Goal: Communication & Community: Answer question/provide support

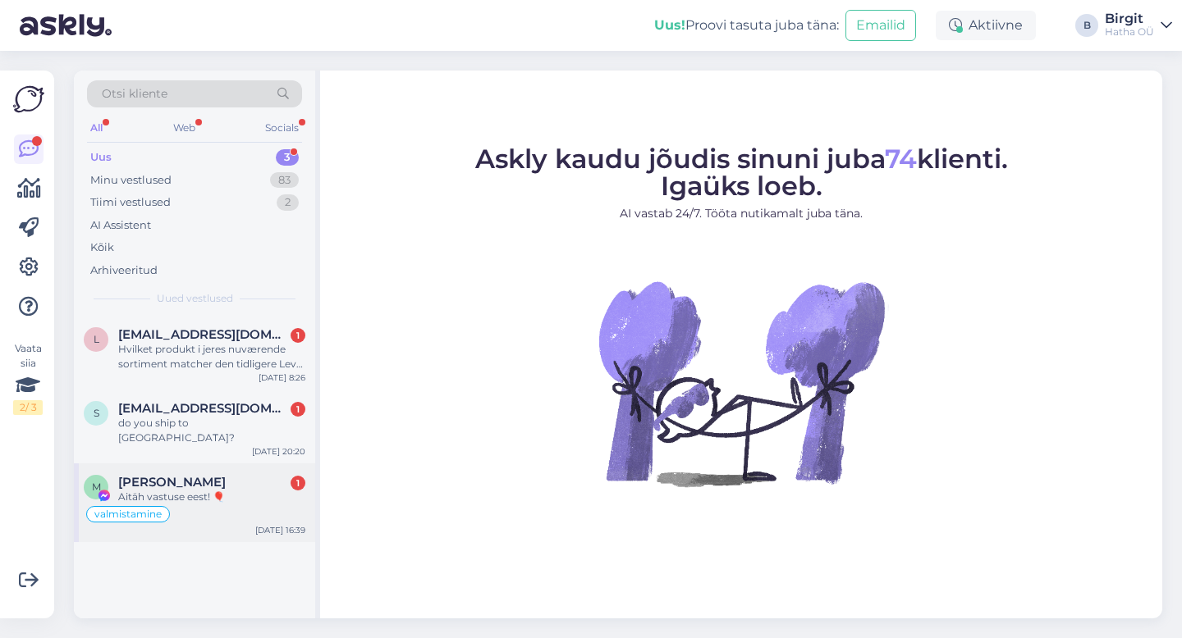
click at [226, 475] on span "[PERSON_NAME]" at bounding box center [172, 482] width 108 height 15
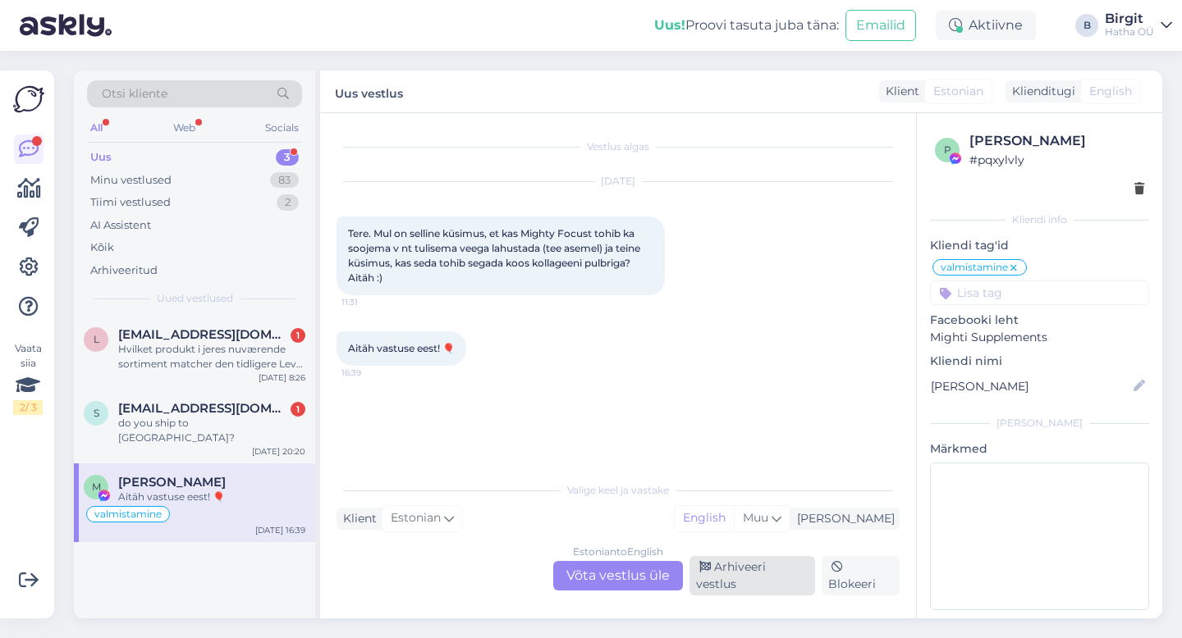
click at [747, 591] on div "Arhiveeri vestlus" at bounding box center [752, 575] width 126 height 39
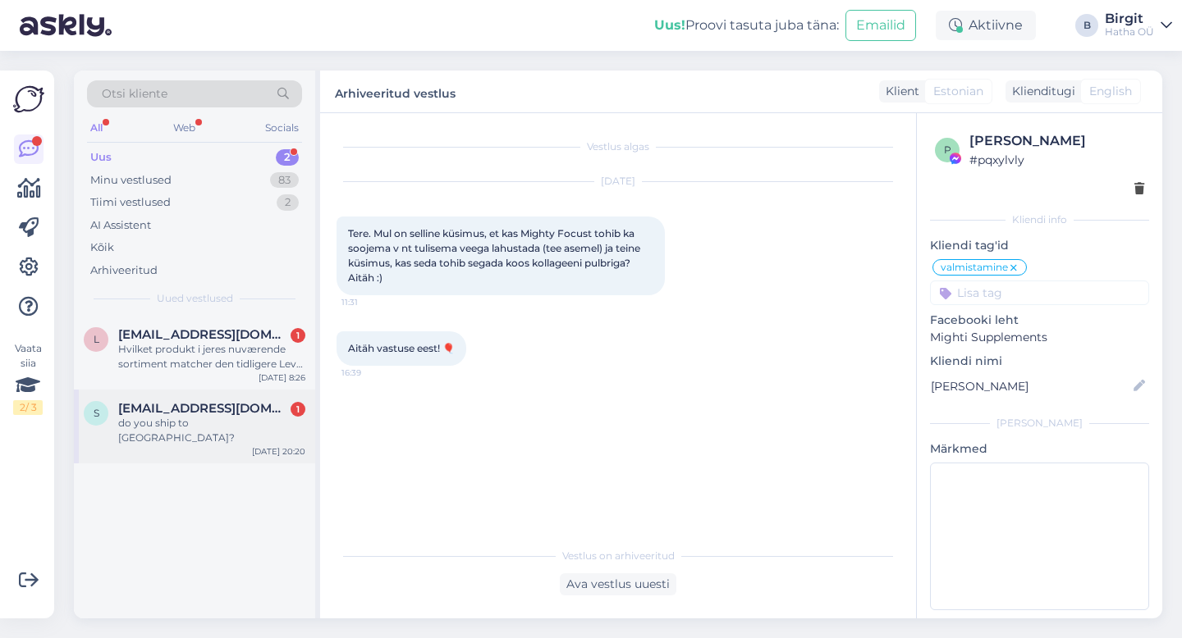
click at [158, 404] on span "[EMAIL_ADDRESS][DOMAIN_NAME]" at bounding box center [203, 408] width 171 height 15
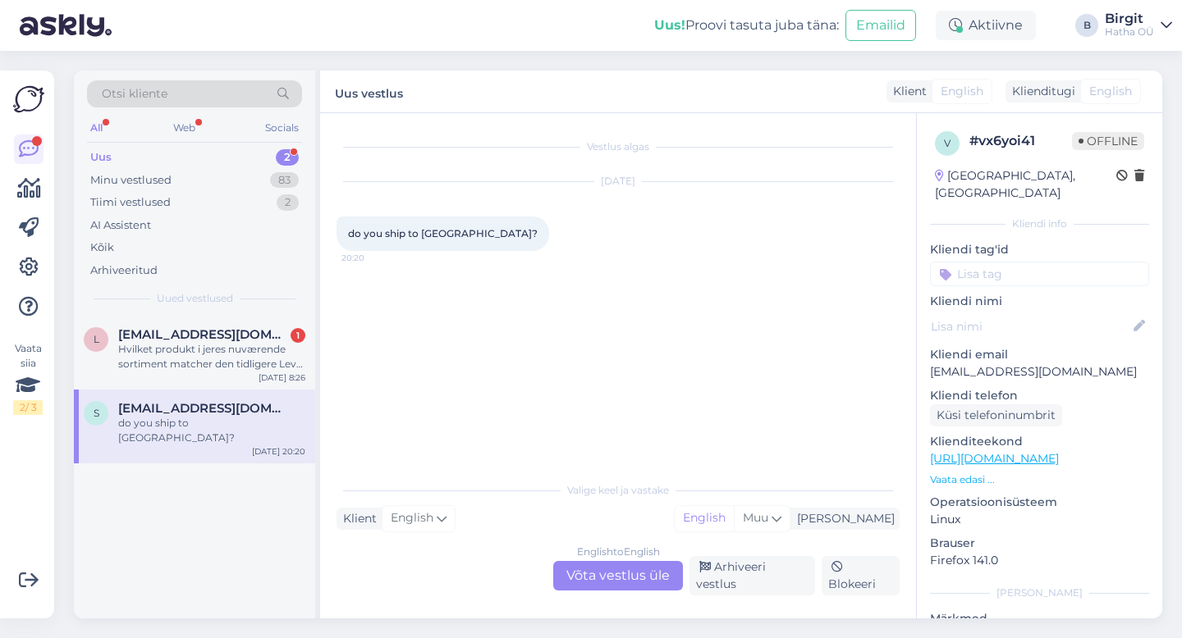
click at [656, 578] on div "English to English Võta vestlus üle" at bounding box center [618, 576] width 130 height 30
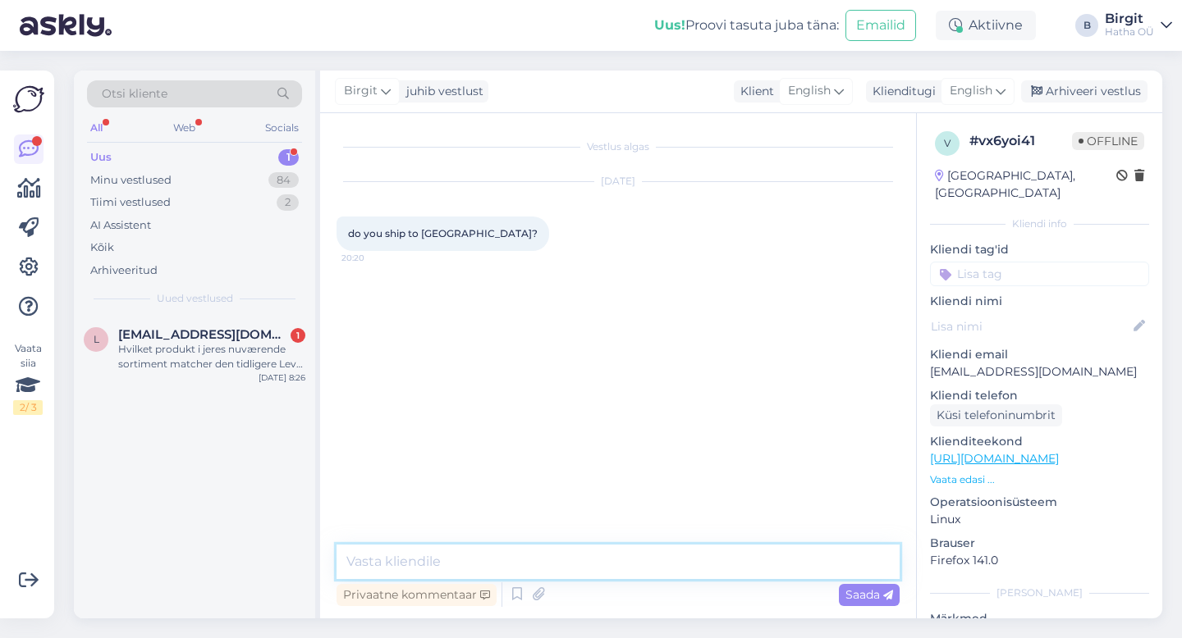
click at [532, 578] on textarea at bounding box center [617, 562] width 563 height 34
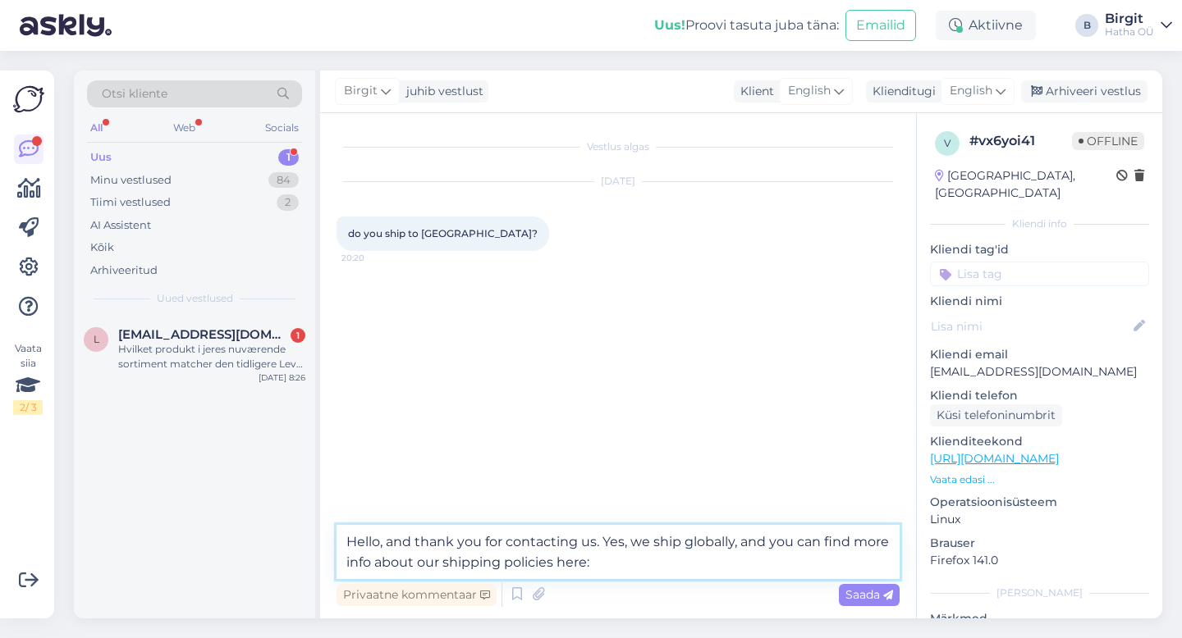
drag, startPoint x: 639, startPoint y: 565, endPoint x: 598, endPoint y: 569, distance: 41.2
click at [598, 569] on textarea "Hello, and thank you for contacting us. Yes, we ship globally, and you can find…" at bounding box center [617, 552] width 563 height 54
paste textarea "Shipping & Delivery"
paste textarea "[URL][DOMAIN_NAME]"
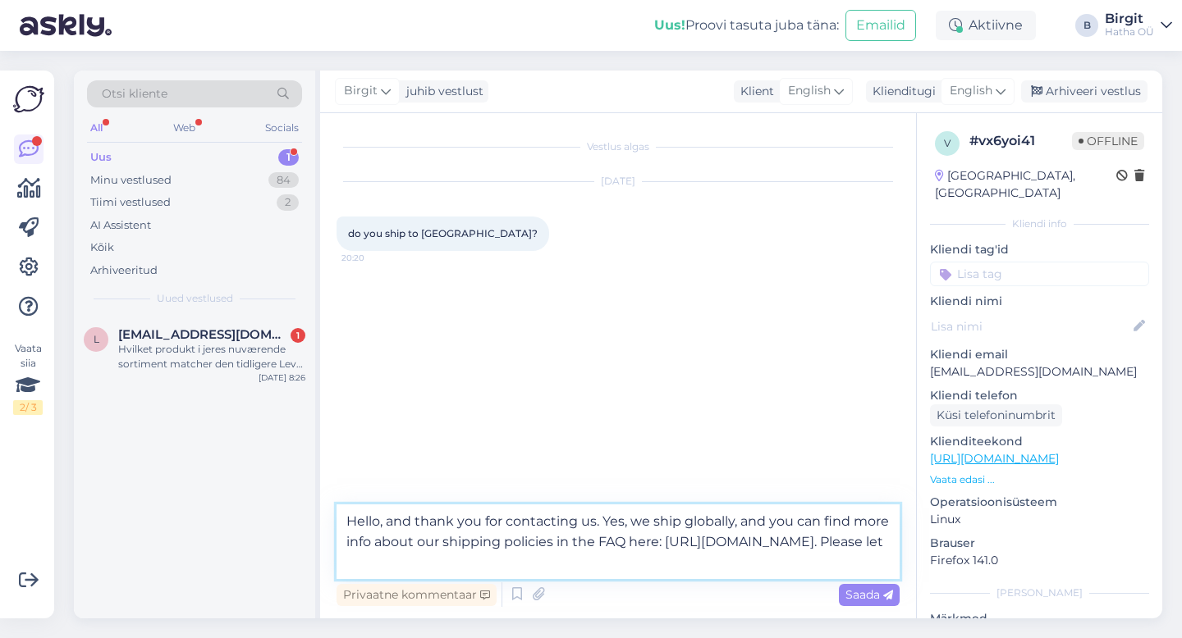
drag, startPoint x: 707, startPoint y: 539, endPoint x: 849, endPoint y: 546, distance: 142.1
click at [849, 546] on textarea "Hello, and thank you for contacting us. Yes, we ship globally, and you can find…" at bounding box center [617, 542] width 563 height 75
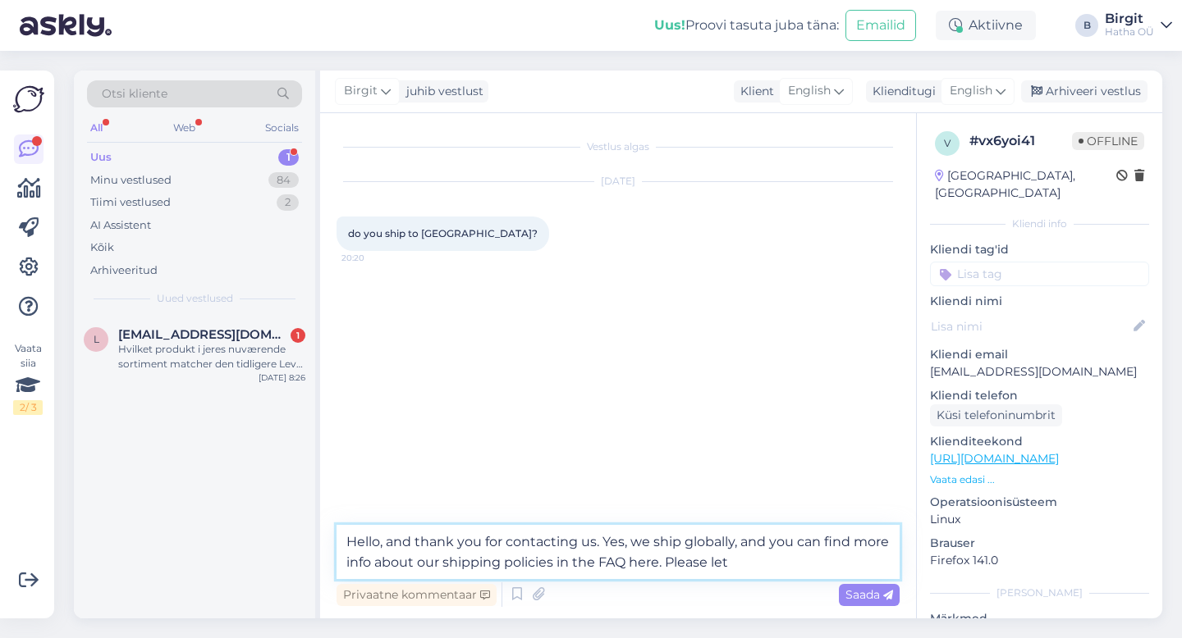
drag, startPoint x: 670, startPoint y: 562, endPoint x: 706, endPoint y: 562, distance: 36.1
click at [706, 562] on textarea "Hello, and thank you for contacting us. Yes, we ship globally, and you can find…" at bounding box center [617, 552] width 563 height 54
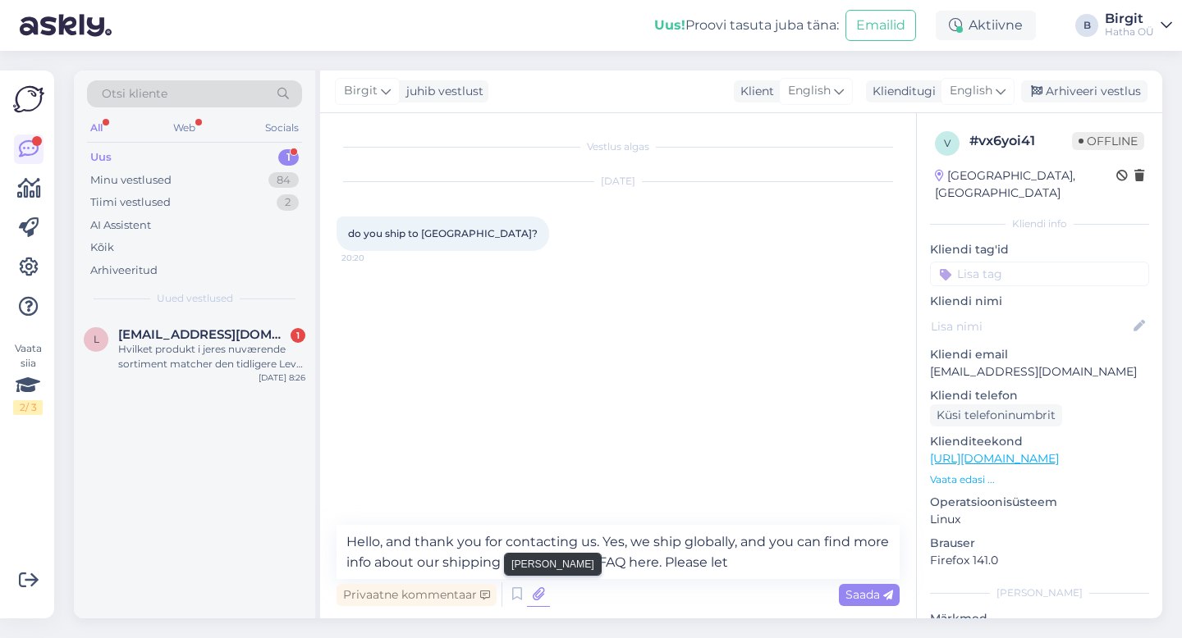
click at [537, 593] on icon at bounding box center [538, 595] width 23 height 25
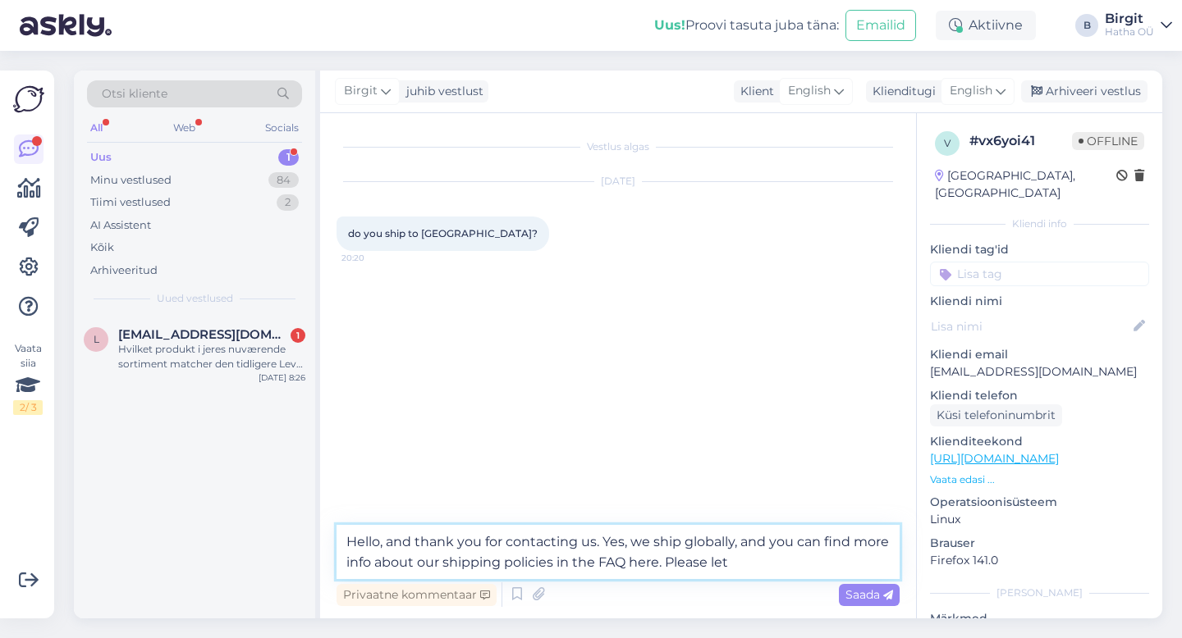
click at [702, 564] on textarea "Hello, and thank you for contacting us. Yes, we ship globally, and you can find…" at bounding box center [617, 552] width 563 height 54
paste textarea "[URL][DOMAIN_NAME]"
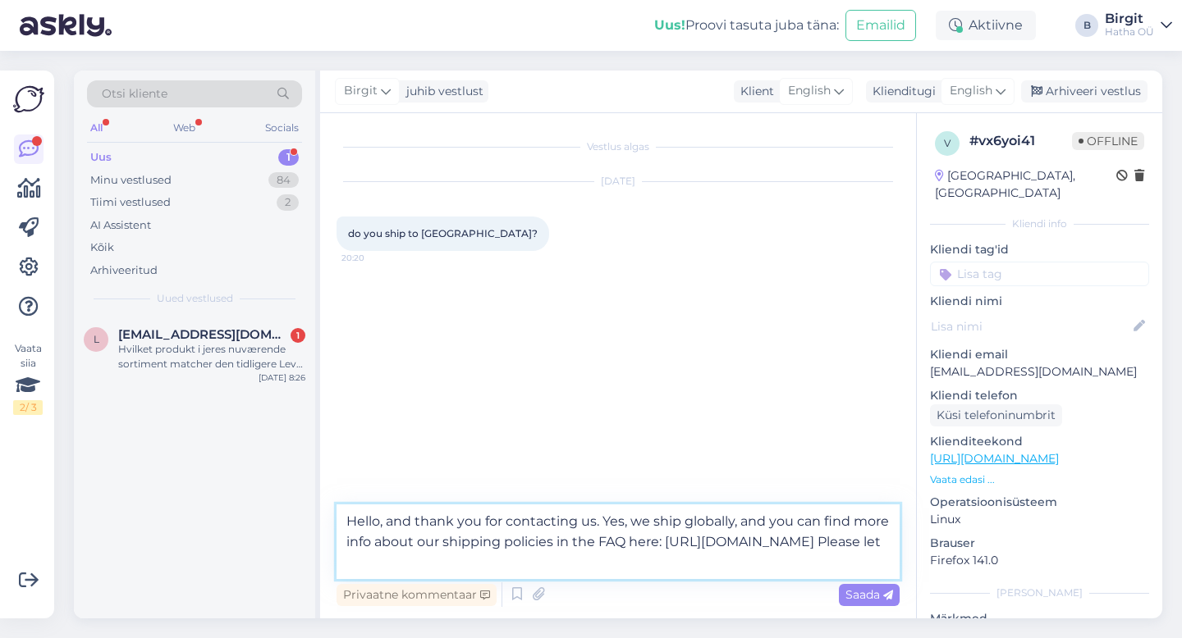
click at [437, 563] on textarea "Hello, and thank you for contacting us. Yes, we ship globally, and you can find…" at bounding box center [617, 542] width 563 height 75
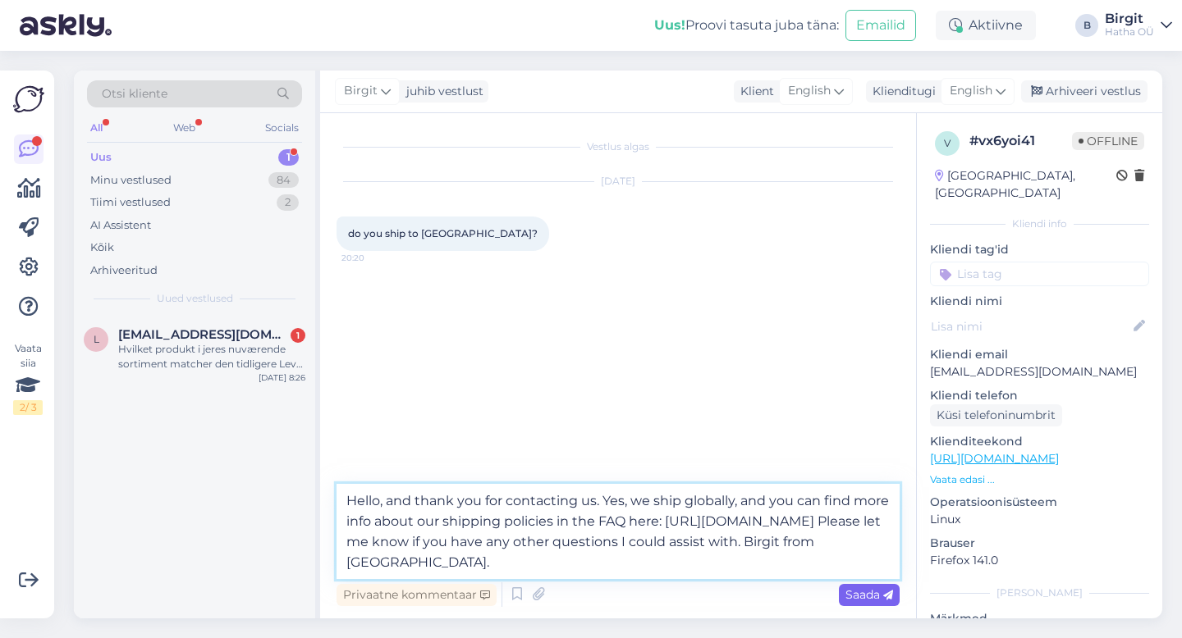
type textarea "Hello, and thank you for contacting us. Yes, we ship globally, and you can find…"
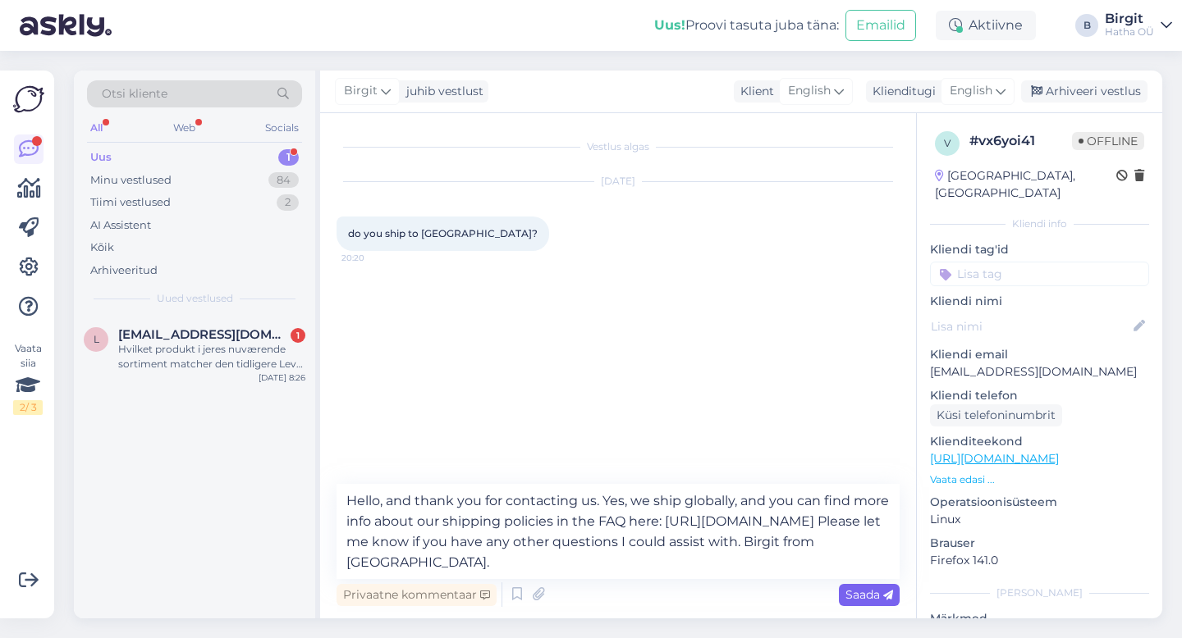
click at [851, 591] on span "Saada" at bounding box center [869, 595] width 48 height 15
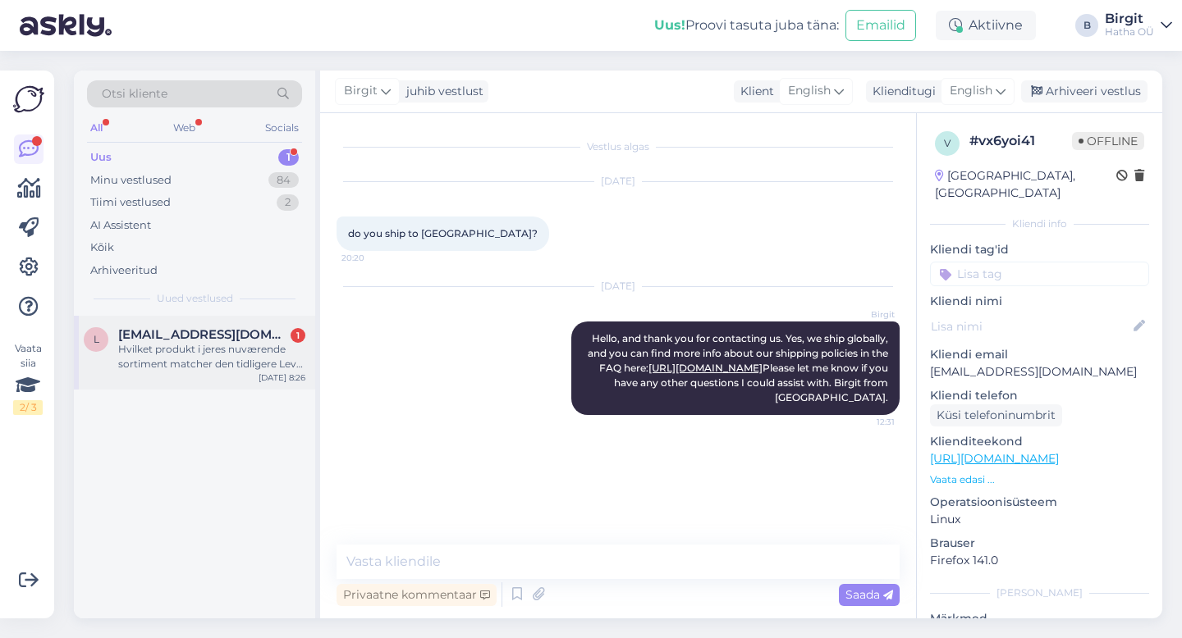
click at [249, 350] on div "Hvilket produkt i jeres nuværende sortiment matcher den tidligere Level up -[PE…" at bounding box center [211, 357] width 187 height 30
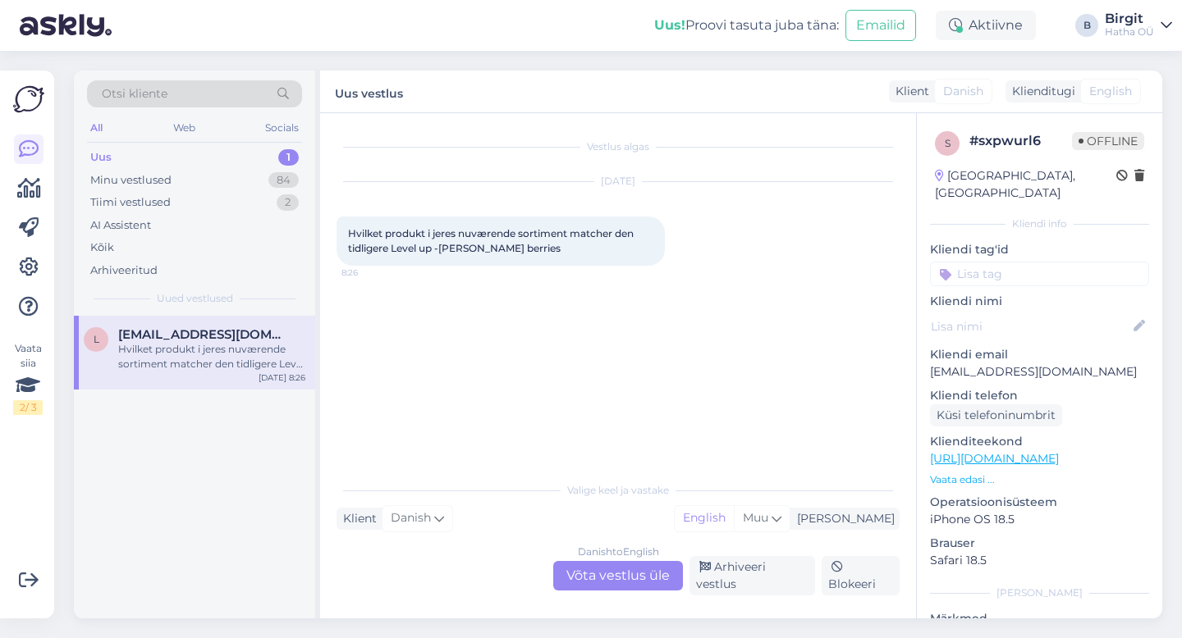
click at [638, 590] on div "Danish to English Võta vestlus üle" at bounding box center [618, 576] width 130 height 30
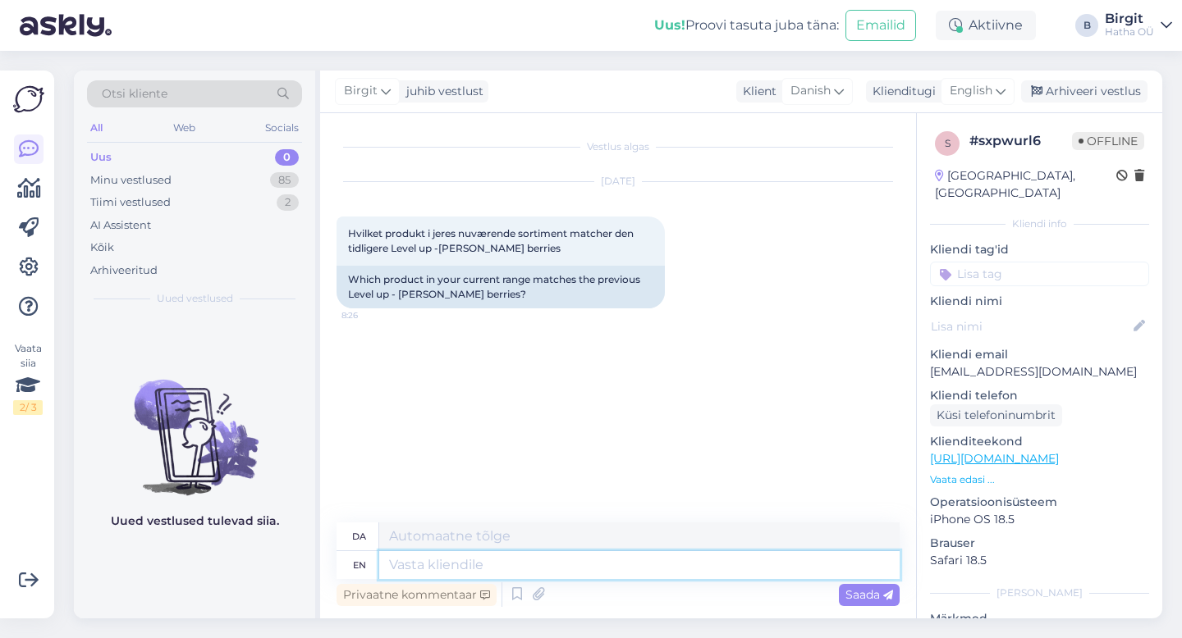
click at [462, 570] on textarea at bounding box center [639, 565] width 520 height 28
type textarea "Hello, a"
type textarea "Hej,"
type textarea "Hello, and"
type textarea "Hej, og"
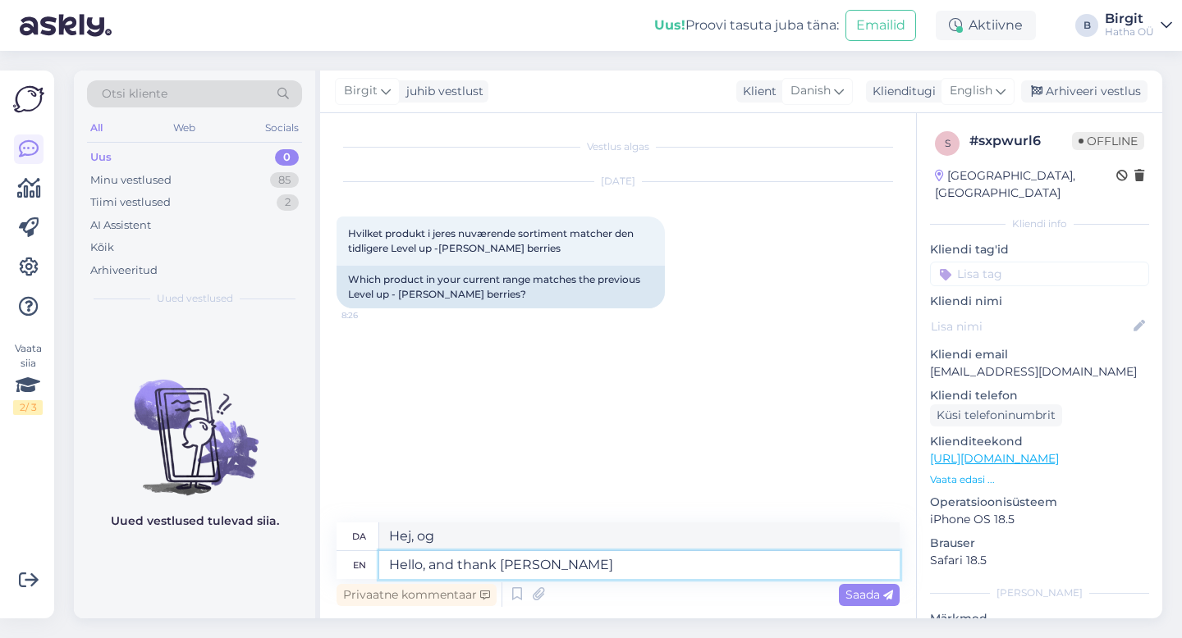
type textarea "Hello, and thank you"
type textarea "Hej, og tak"
type textarea "Hello, and thank you for"
type textarea "Hej, og tak for det"
type textarea "Hello, and thank you for contacting u"
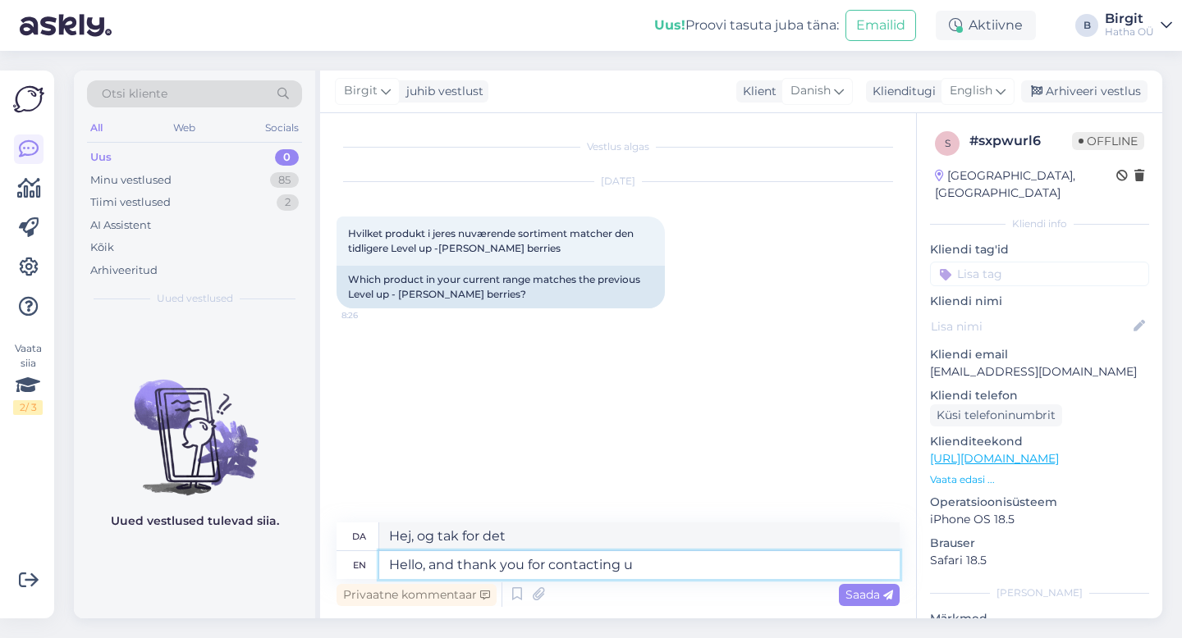
type textarea "Hej, og tak for din henvendelse"
type textarea "Hello, and thank you for contacting us."
type textarea "Hej, og tak fordi du kontaktede os."
type textarea "Hello, and thank you for contacting us. Our"
type textarea "Hej, og tak fordi du kontaktede os. Vores"
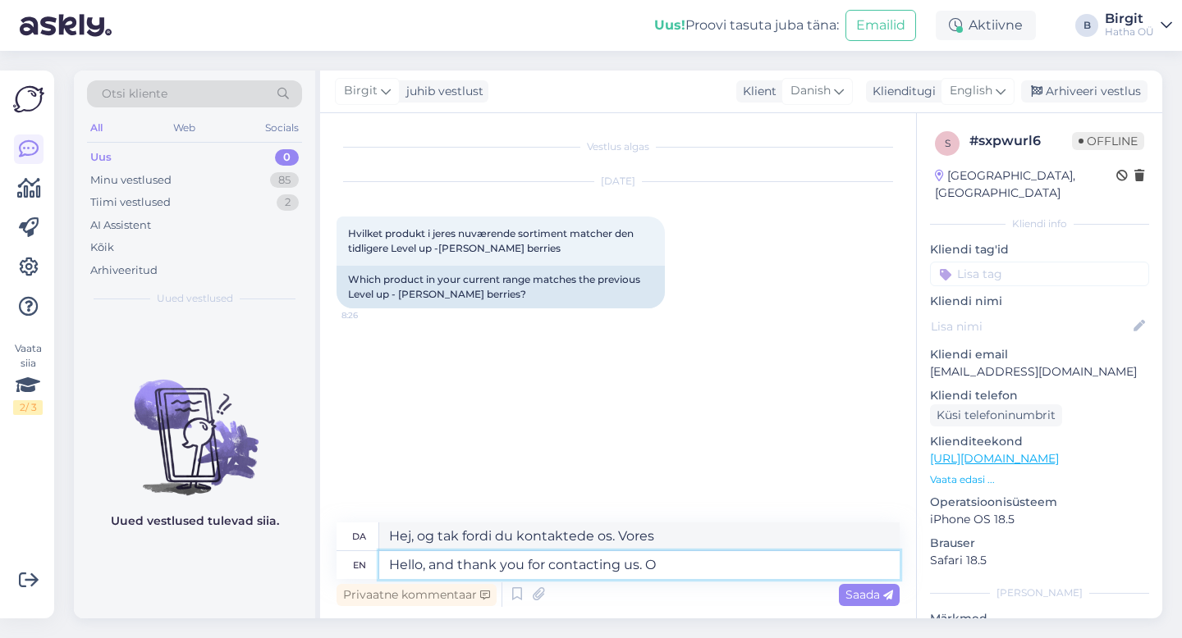
type textarea "Hello, and thank you for contacting us."
type textarea "Hej, og tak fordi du kontaktede os."
type textarea "Hello, and thank you for contacting us. Level"
type textarea "Hej, og tak fordi du kontaktede os. Niveau"
type textarea "Hello, and thank you for contacting us. Level Up"
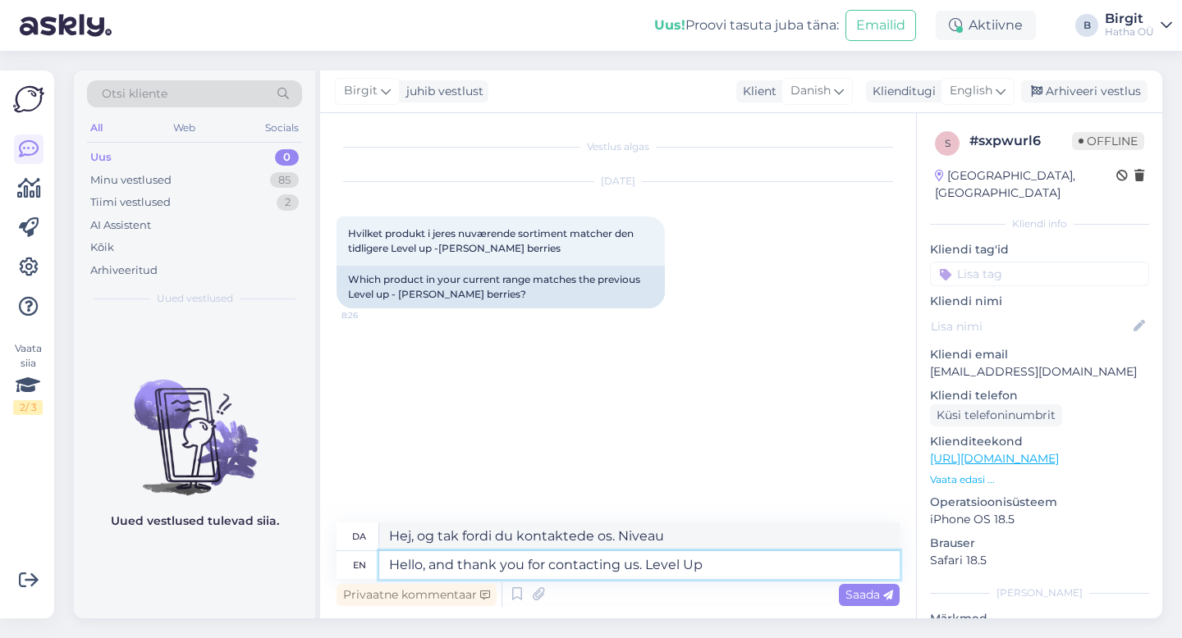
type textarea "Hej, og tak fordi du kontaktede os. Level Up"
type textarea "Hello, and thank you for contacting us. Level Up's"
type textarea "Hej, og tak fordi du kontaktede os. Level Up's"
type textarea "Hello, and thank you for contacting us. Level Up's new n"
type textarea "Hej, og tak fordi du kontaktede os. Level Ups [PERSON_NAME]"
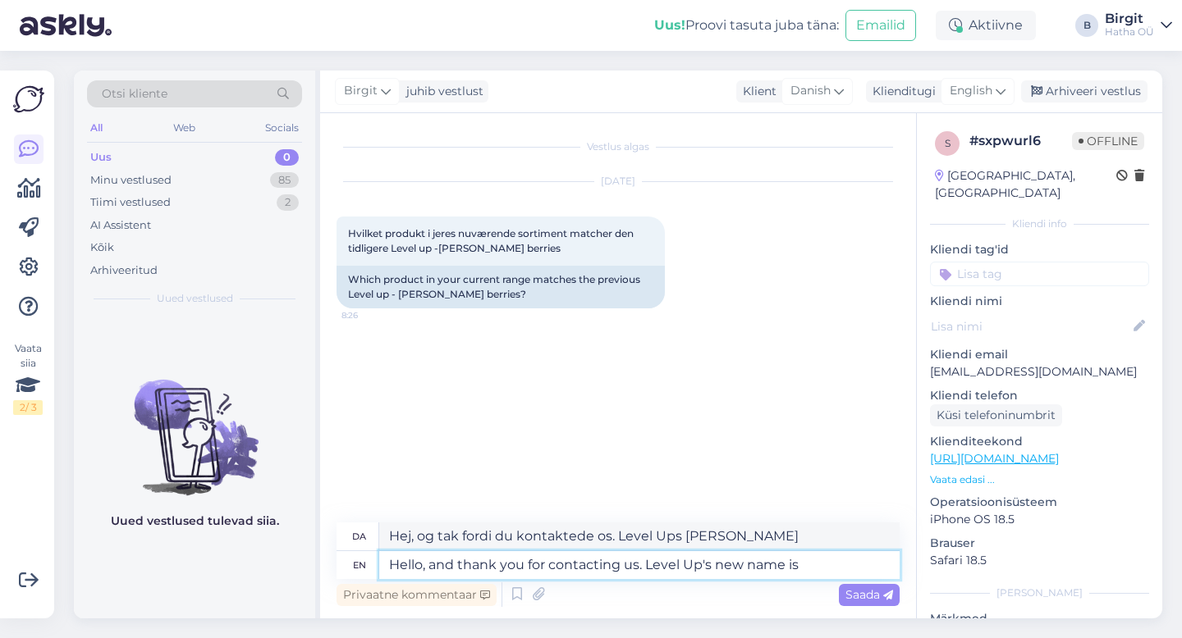
type textarea "Hello, and thank you for contacting us. Level Up's new name is"
type textarea "Hej, og tak fordi du kontaktede os. Level Ups [PERSON_NAME] navn er"
click at [824, 563] on textarea "Hello, and thank you for contacting us. Level Up's new name is" at bounding box center [639, 565] width 520 height 28
paste textarea "Mighty Focus"
type textarea "Hello, and thank you for contacting us. Level Up's new name is Mighty Focus"
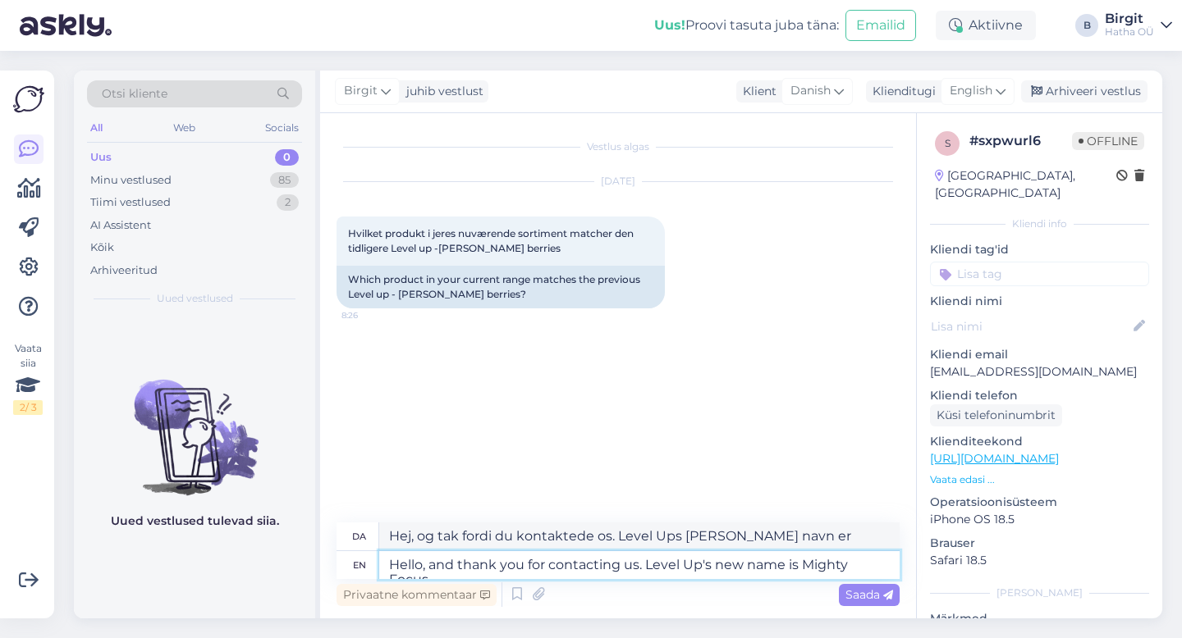
type textarea "Hej, og tak fordi du kontaktede os. Level Ups [PERSON_NAME] navn er Mighty Focu…"
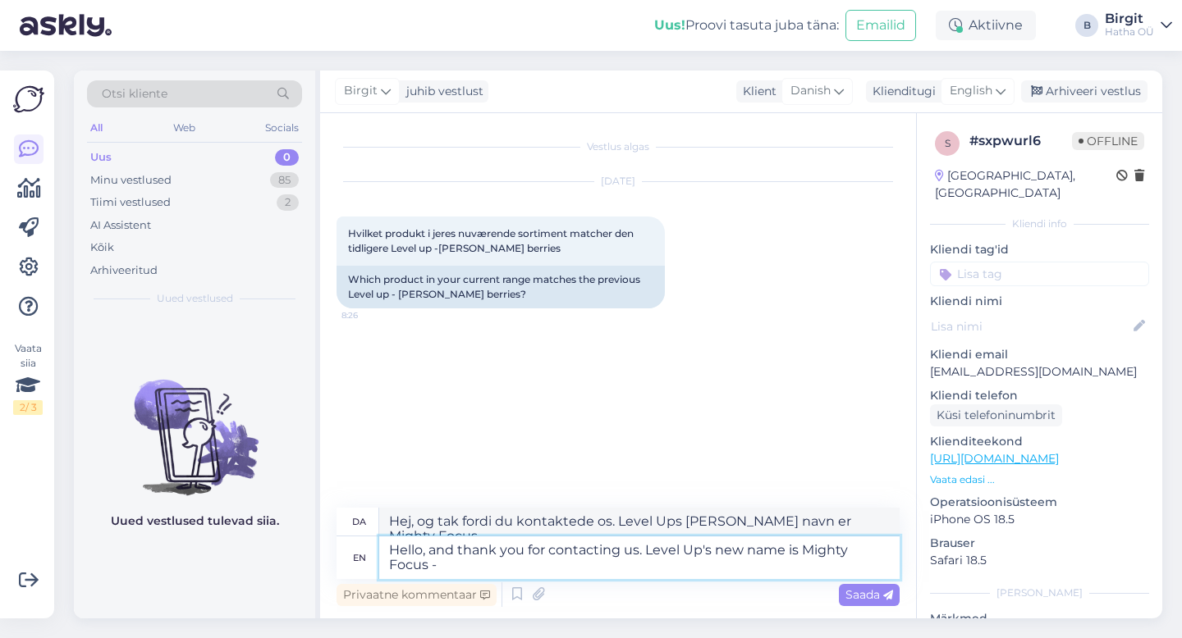
type textarea "Hello, and thank you for contacting us. Level Up's new name is Mighty Focus -"
type textarea "Hej, og tak fordi du kontaktede os. Level Ups [PERSON_NAME] navn er Mighty Focu…"
type textarea "Hello, and thank you for contacting us. Level Up's new name is Mighty Focus - t…"
type textarea "Hej, og tak fordi du kontaktede os. Level Ups [PERSON_NAME] navn er Mighty Focu…"
type textarea "Hello, and thank you for contacting us. Level Up's new name is Mighty Focus - t…"
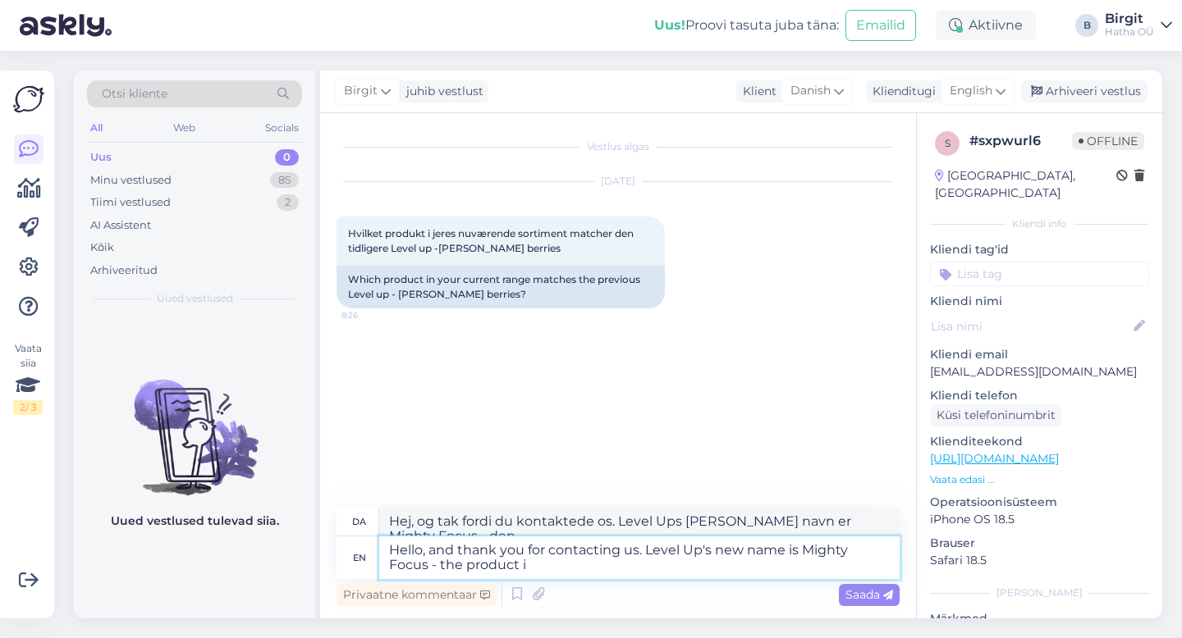
type textarea "Hej, og tak fordi du kontaktede os. Level Ups [PERSON_NAME] navn er Mighty Focu…"
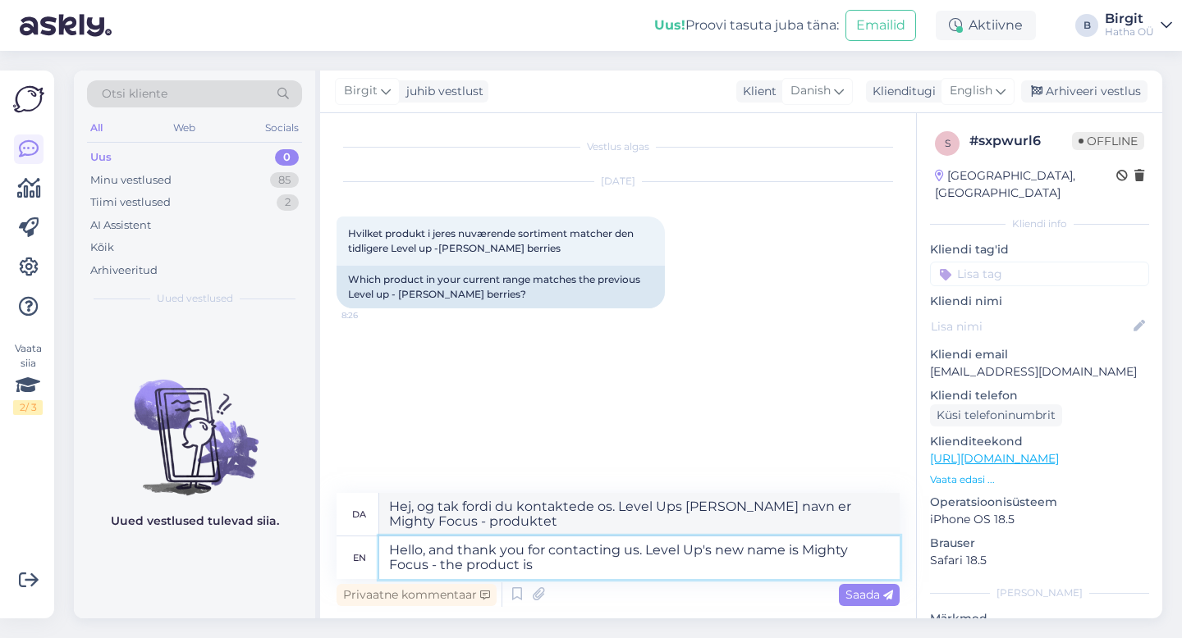
type textarea "Hello, and thank you for contacting us. Level Up's new name is Mighty Focus - t…"
type textarea "Hej, og tak fordi du kontaktede os. Level Ups [PERSON_NAME] navn er Mighty Focu…"
type textarea "Hello, and thank you for contacting us. Level Up's new name is Mighty Focus - t…"
type textarea "Hej, og tak fordi du kontaktede os. Level Ups [PERSON_NAME] navn er Mighty Focu…"
type textarea "Hello, and thank you for contacting us. Level Up's new name is Mighty Focus - t…"
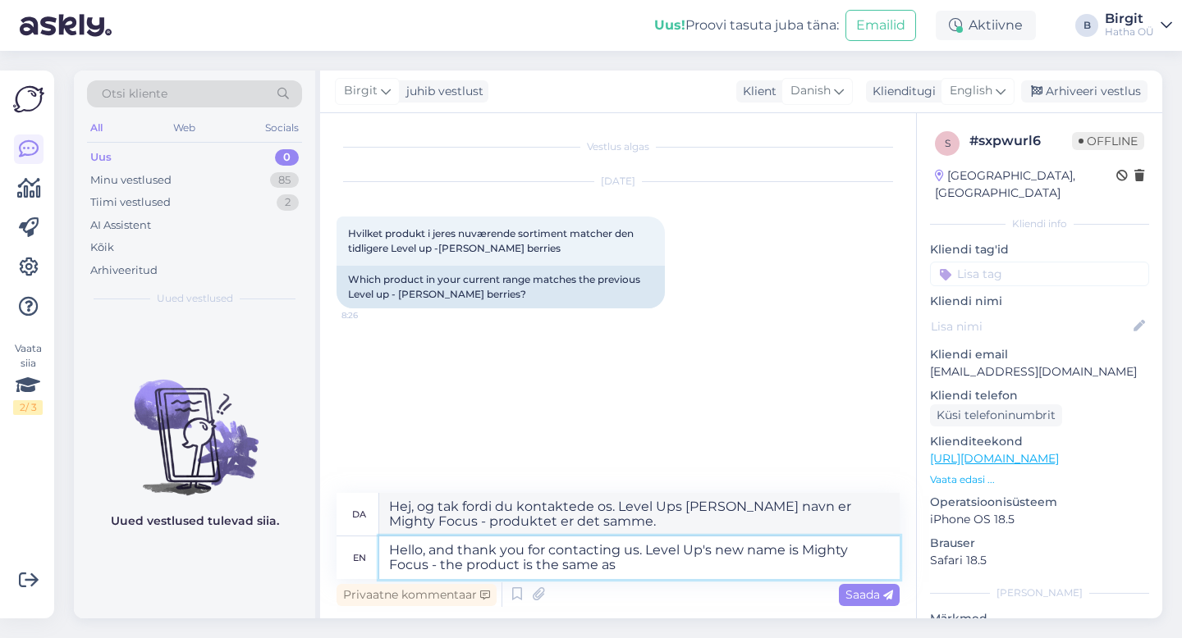
type textarea "Hej, og tak fordi du kontaktede os. Level Ups [PERSON_NAME] navn er Mighty Focu…"
type textarea "Hello, and thank you for contacting us. Level Up's new name is Mighty Focus - t…"
type textarea "Hej, og tak fordi du kontaktede os. Level Ups [PERSON_NAME] navn er Mighty Focu…"
type textarea "Hello, and thank you for contacting us. Level Up's new name is Mighty Focus - t…"
type textarea "Hej, og tak fordi du kontaktede os. Level Ups [PERSON_NAME] navn er Mighty Focu…"
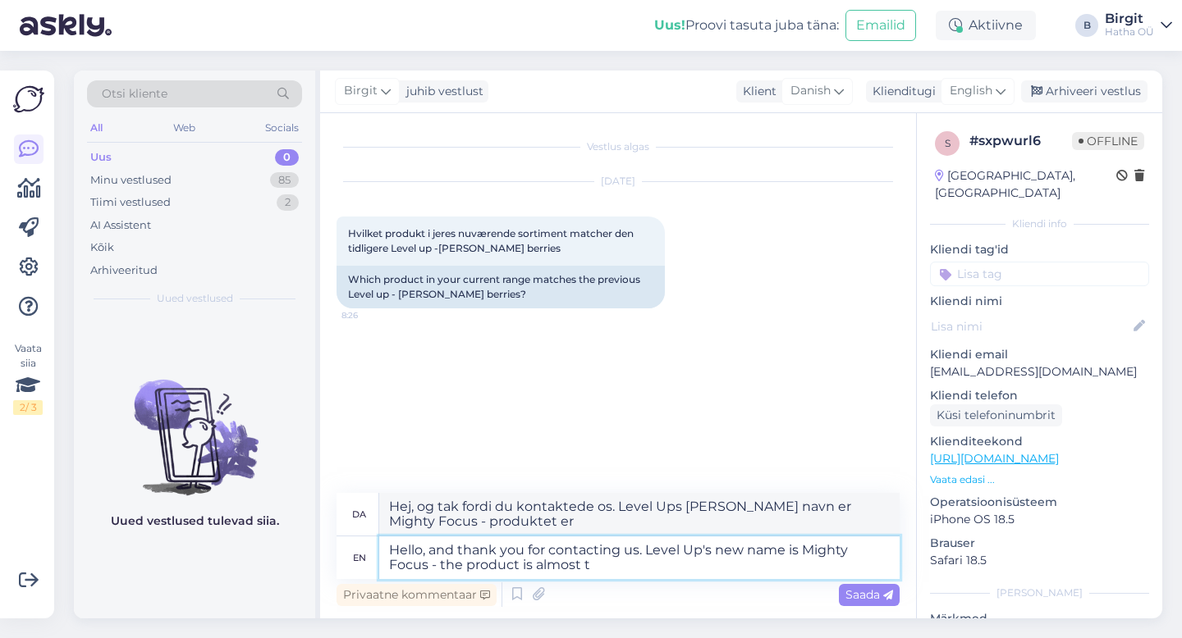
type textarea "Hello, and thank you for contacting us. Level Up's new name is Mighty Focus - t…"
type textarea "Hej, og tak fordi du kontaktede os. Level Ups [PERSON_NAME] navn er Mighty Focu…"
type textarea "Hello, and thank you for contacting us. Level Up's new name is Mighty Focus - t…"
type textarea "Hej, og tak fordi du kontaktede os. Level Ups [PERSON_NAME] navn er Mighty Focu…"
type textarea "Hello, and thank you for contacting us. Level Up's new name is Mighty Focus - t…"
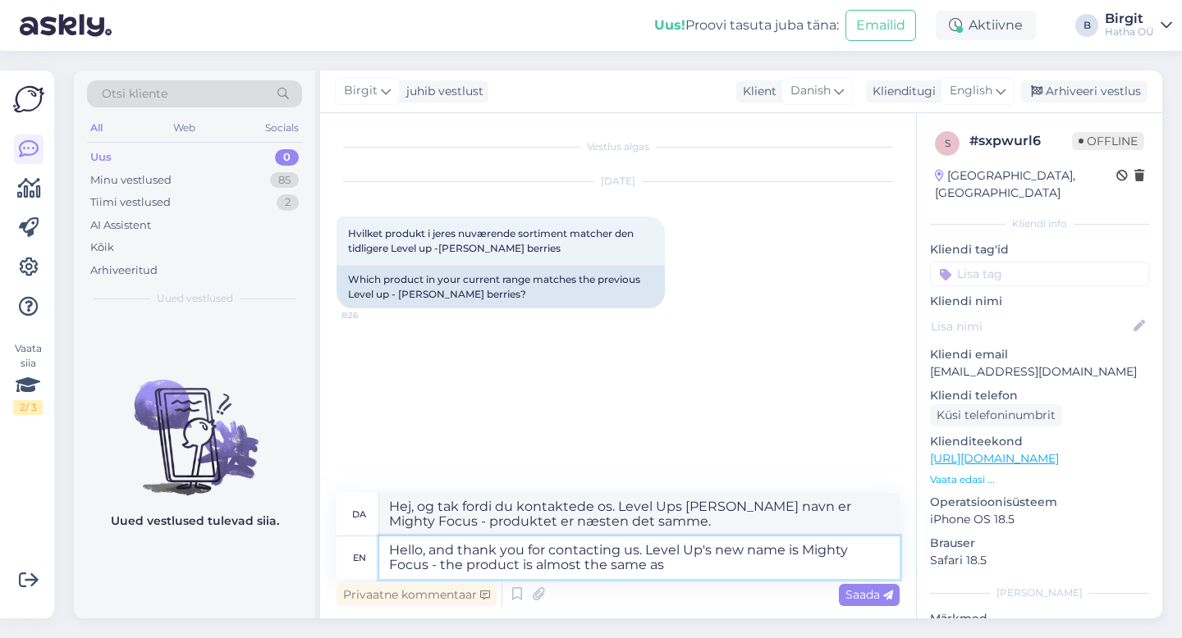
type textarea "Hej, og tak fordi du kontaktede os. Level Ups [PERSON_NAME] navn er Mighty Focu…"
type textarea "Hello, and thank you for contacting us. Level Up's new name is Mighty Focus - t…"
type textarea "Hej, og tak fordi du kontaktede os. Level Ups [PERSON_NAME] navn er Mighty Focu…"
type textarea "Hello, and thank you for contacting us. Level Up's new name is Mighty Focus - t…"
type textarea "Hej, og tak fordi du kontaktede os. Level Ups [PERSON_NAME] navn er Mighty Focu…"
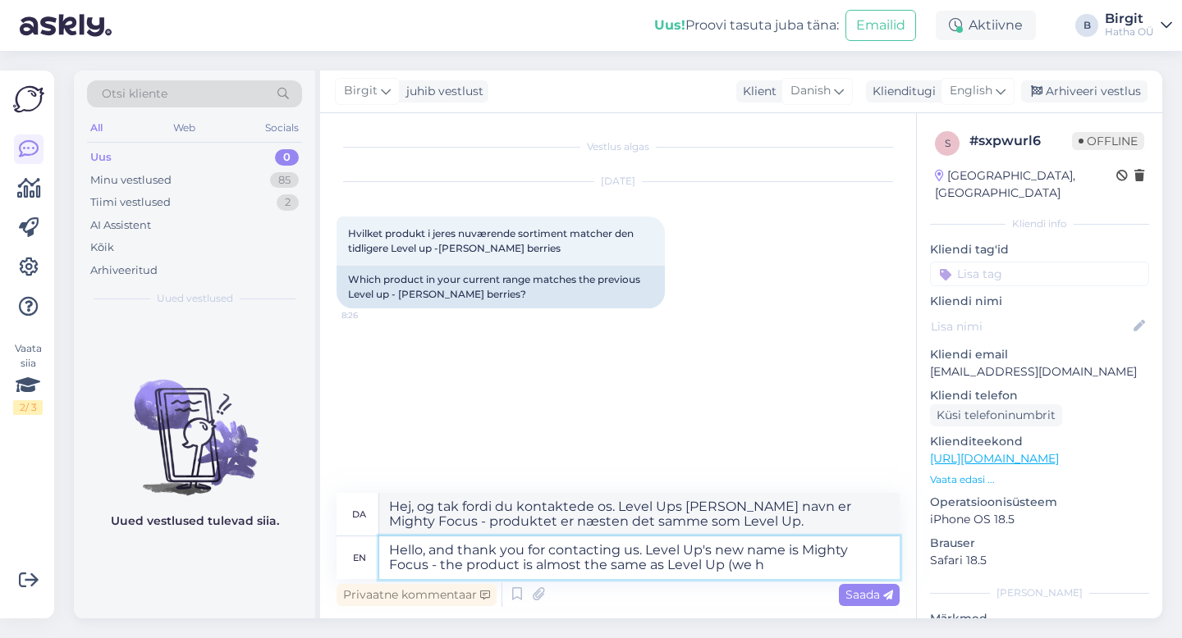
type textarea "Hello, and thank you for contacting us. Level Up's new name is Mighty Focus - t…"
type textarea "Hej, og tak fordi du kontaktede os. Level Ups [PERSON_NAME] navn er Mighty Focu…"
type textarea "Hello, and thank you for contacting us. Level Up's new name is Mighty Focus - t…"
type textarea "Hej, og tak fordi du kontaktede os. Level Ups [PERSON_NAME] navn er Mighty Focu…"
type textarea "Hello, and thank you for contacting us. Level Up's new name is Mighty Focus - t…"
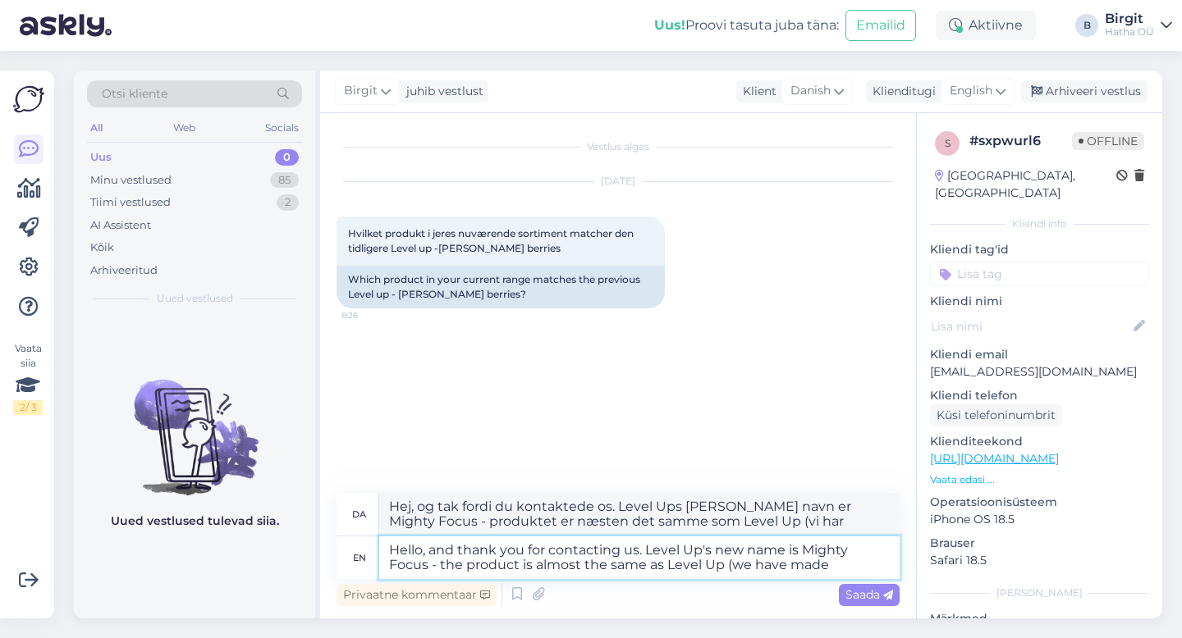
type textarea "Hej, og tak fordi du kontaktede os. Level Ups [PERSON_NAME] navn er Mighty Focu…"
type textarea "Hello, and thank you for contacting us. Level Up's new name is Mighty Focus - t…"
type textarea "Hej, og tak fordi du kontaktede os. Level Ups [PERSON_NAME] navn er Mighty Focu…"
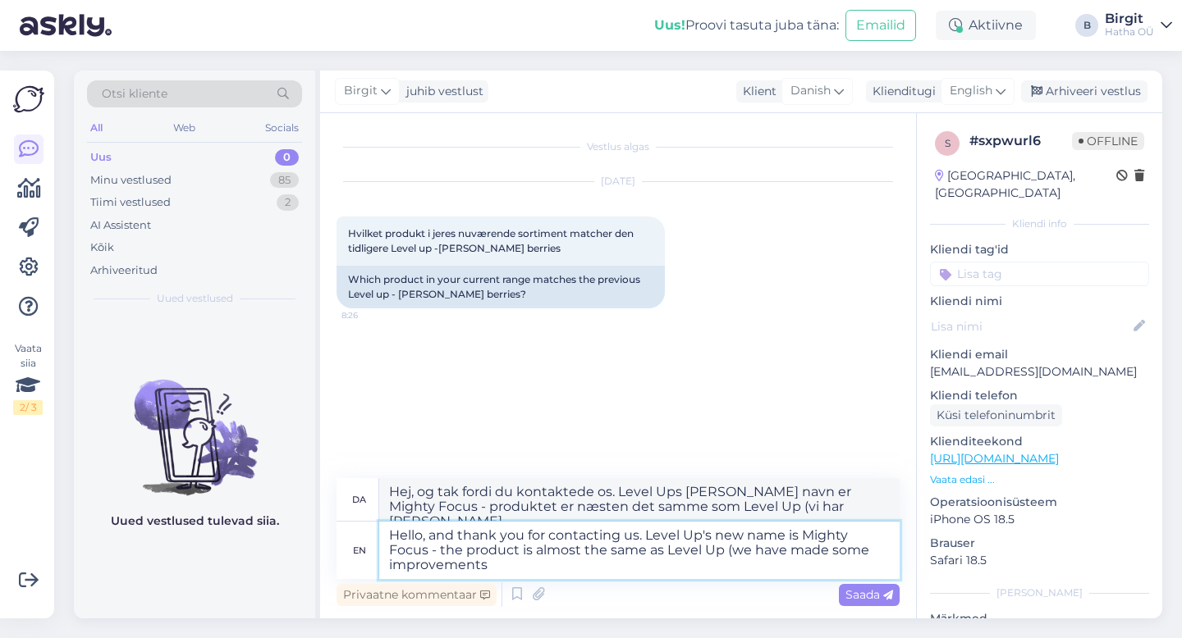
type textarea "Hello, and thank you for contacting us. Level Up's new name is Mighty Focus - t…"
type textarea "Hej, og tak fordi du kontaktede os. Level Ups [PERSON_NAME] navn er Mighty Focu…"
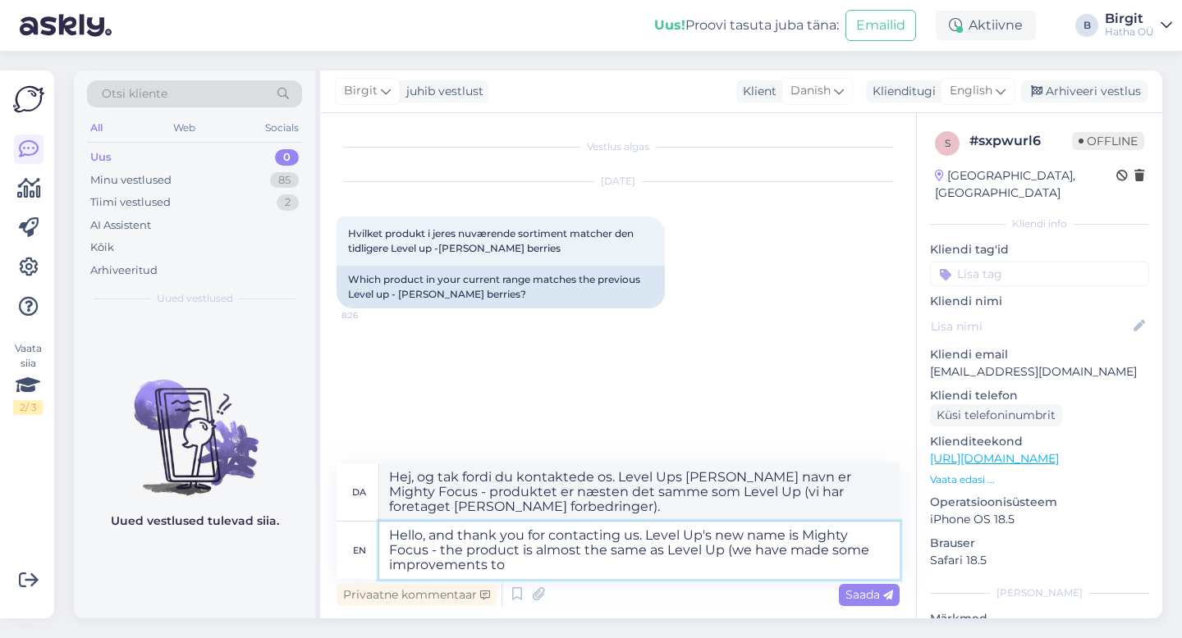
type textarea "Hello, and thank you for contacting us. Level Up's new name is Mighty Focus - t…"
type textarea "Hej, og tak fordi du kontaktede os. Level Ups [PERSON_NAME] navn er Mighty Focu…"
type textarea "Hello, and thank you for contacting us. Level Up's new name is Mighty Focus - t…"
type textarea "Hej, og tak fordi du kontaktede os. Level Ups [PERSON_NAME] navn er Mighty Focu…"
type textarea "Hello, and thank you for contacting us. Level Up's new name is Mighty Focus - t…"
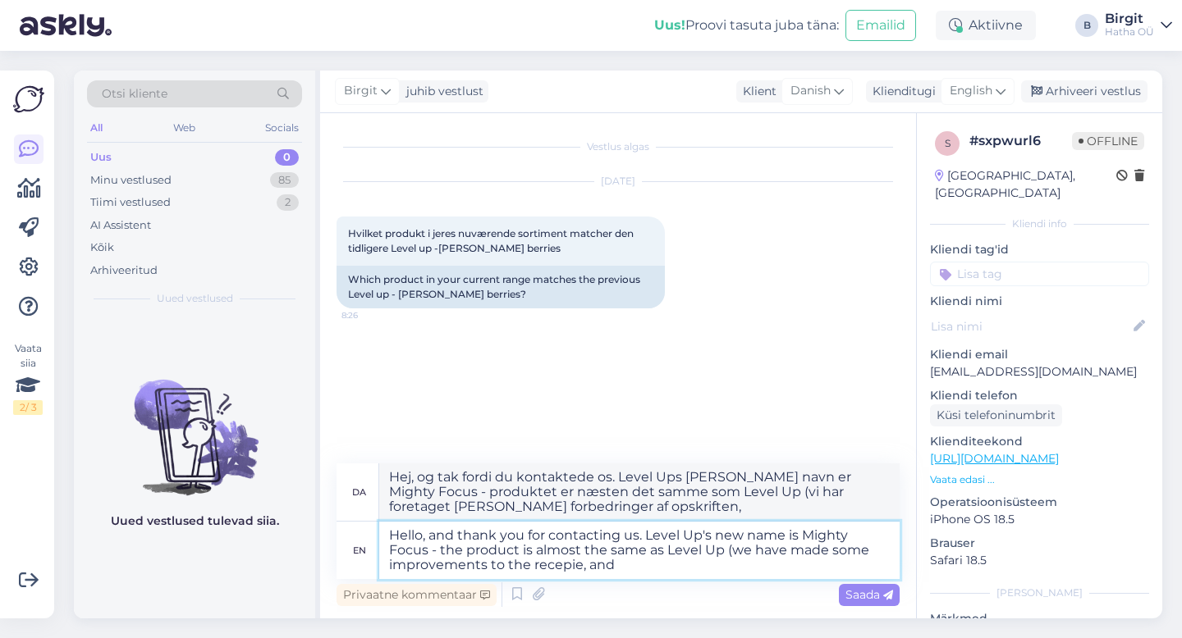
type textarea "Hej, og tak fordi du kontaktede os. Level Ups [PERSON_NAME] navn er Mighty Focu…"
type textarea "Hello, and thank you for contacting us. Level Up's new name is Mighty Focus - t…"
type textarea "Hej, og tak fordi du kontaktede os. Level Ups [PERSON_NAME] navn er Mighty Focu…"
type textarea "Hello, and thank you for contacting us. Level Up's new name is Mighty Focus - t…"
type textarea "Hej, og tak fordi du kontaktede os. Level Ups [PERSON_NAME] navn er Mighty Focu…"
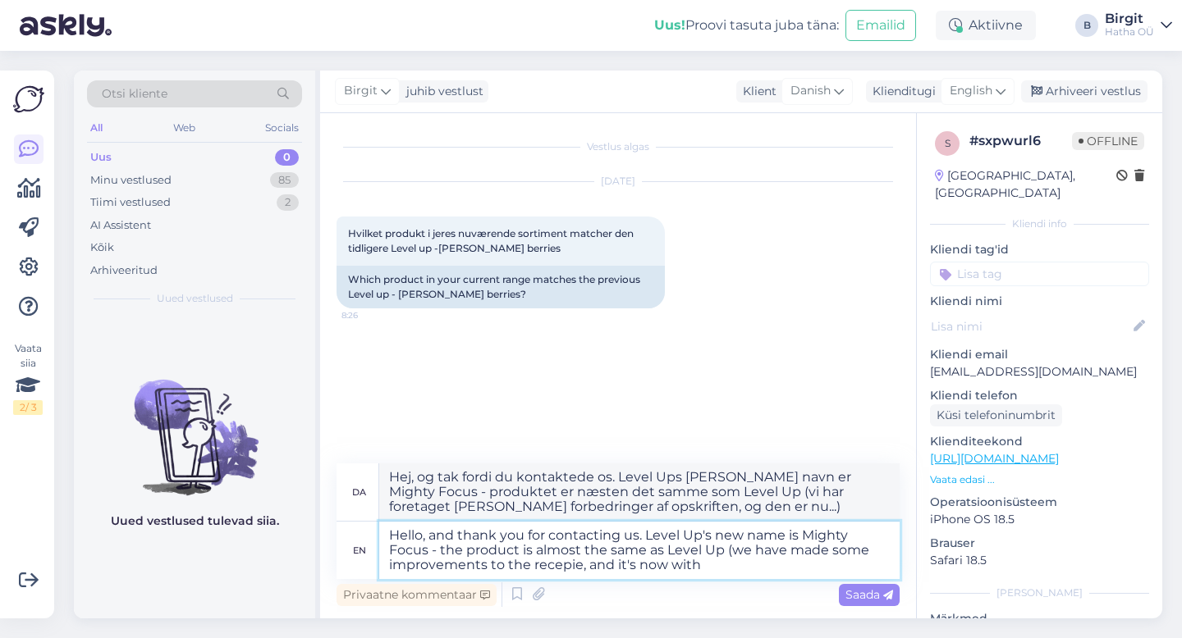
type textarea "Hello, and thank you for contacting us. Level Up's new name is Mighty Focus - t…"
type textarea "Hej, og tak fordi du kontaktede os. Level Ups [PERSON_NAME] navn er Mighty Focu…"
type textarea "Hello, and thank you for contacting us. Level Up's new name is Mighty Focus - t…"
type textarea "Hej, og tak fordi du kontaktede os. Level Ups [PERSON_NAME] navn er Mighty Focu…"
type textarea "Hello, and thank you for contacting us. Level Up's new name is Mighty Focus - t…"
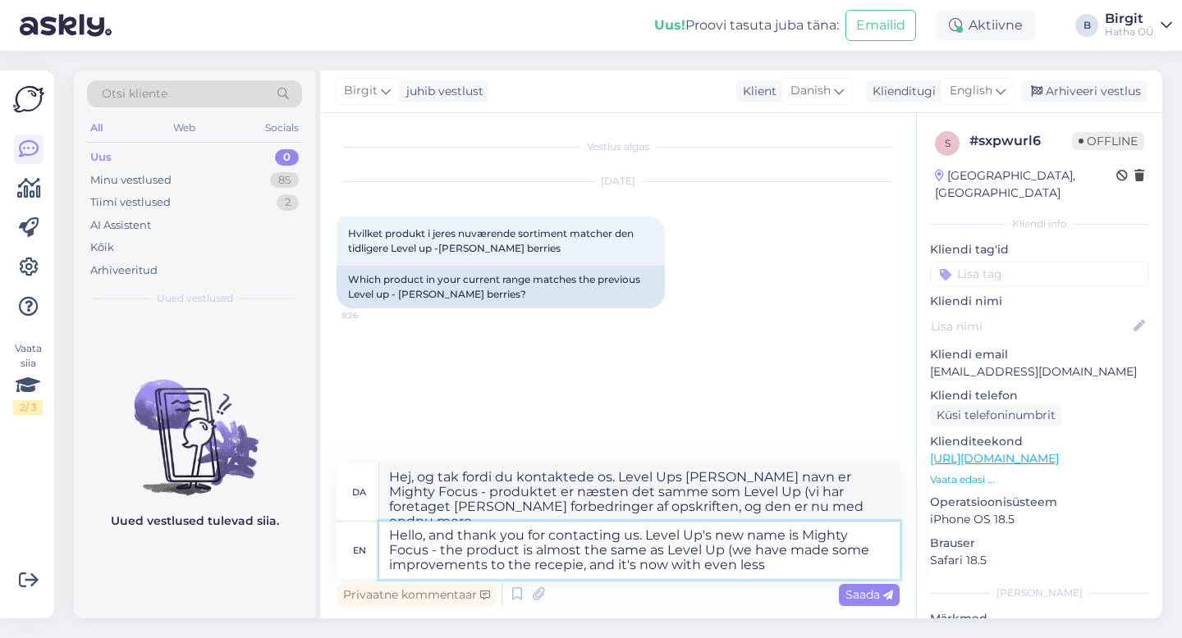
type textarea "Hej, og tak fordi du kontaktede os. Level Ups [PERSON_NAME] navn er Mighty Focu…"
type textarea "Hello, and thank you for contacting us. Level Up's new name is Mighty Focus - t…"
type textarea "Hej, og tak fordi du kontaktede os. Level Ups [PERSON_NAME] navn er Mighty Focu…"
type textarea "Hello, and thank you for contacting us. Level Up's new name is Mighty Focus - t…"
type textarea "Hej, og tak fordi du kontaktede os. Level Ups [PERSON_NAME] navn er Mighty Focu…"
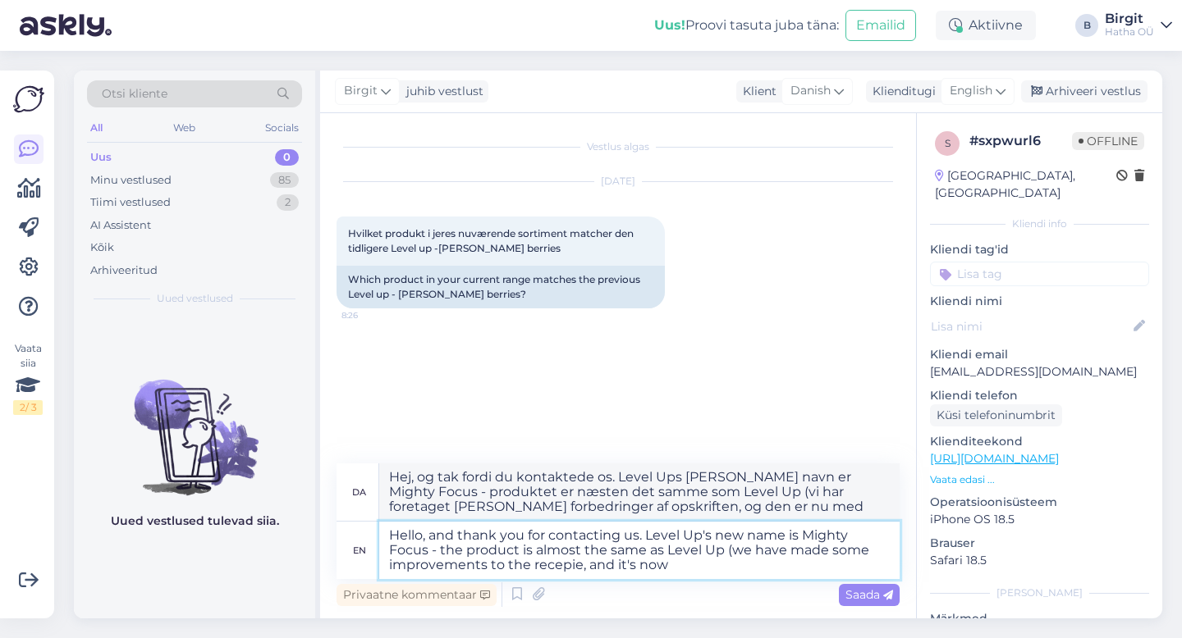
type textarea "Hello, and thank you for contacting us. Level Up's new name is Mighty Focus - t…"
type textarea "Hej, og tak fordi du kontaktede os. Level Ups [PERSON_NAME] navn er Mighty Focu…"
type textarea "Hello, and thank you for contacting us. Level Up's new name is Mighty Focus - t…"
type textarea "Hej, og tak fordi du kontaktede os. Level Ups [PERSON_NAME] navn er Mighty Focu…"
type textarea "Hello, and thank you for contacting us. Level Up's new name is Mighty Focus - t…"
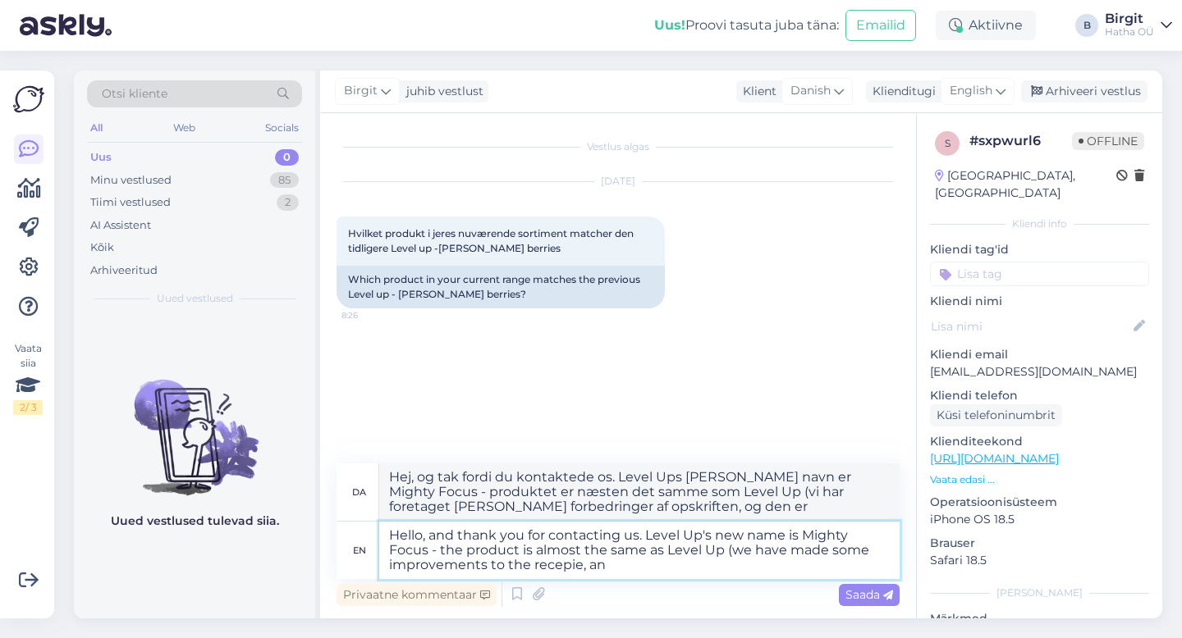
type textarea "Hej, og tak fordi du kontaktede os. Level Ups [PERSON_NAME] navn er Mighty Focu…"
type textarea "Hello, and thank you for contacting us. Level Up's new name is Mighty Focus - t…"
type textarea "Hej, og tak fordi du kontaktede os. Level Ups [PERSON_NAME] navn er Mighty Focu…"
type textarea "Hello, and thank you for contacting us. Level Up's new name is Mighty Focus - t…"
type textarea "Hej, og tak fordi du kontaktede os. Level Ups [PERSON_NAME] navn er Mighty Focu…"
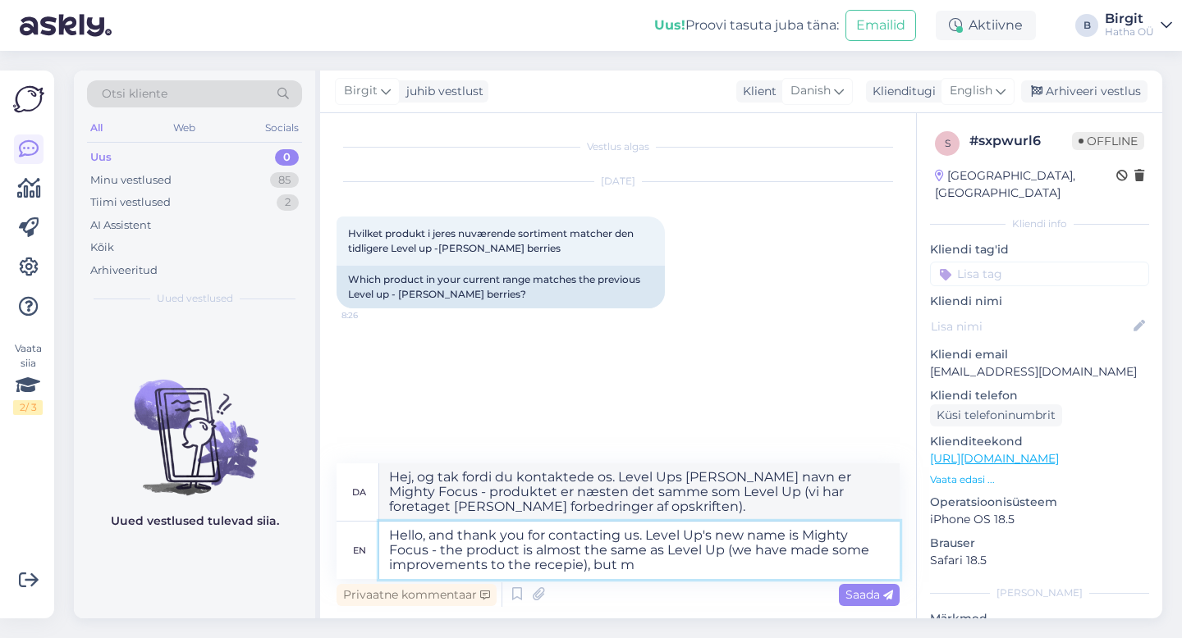
type textarea "Hello, and thank you for contacting us. Level Up's new name is Mighty Focus - t…"
type textarea "Hej, og tak fordi du kontaktede os. Level Ups [PERSON_NAME] navn er Mighty Focu…"
type textarea "Hello, and thank you for contacting us. Level Up's new name is Mighty Focus - t…"
type textarea "Hej, og tak fordi du kontaktede os. Level Ups [PERSON_NAME] navn er Mighty Focu…"
type textarea "Hello, and thank you for contacting us. Level Up's new name is Mighty Focus - t…"
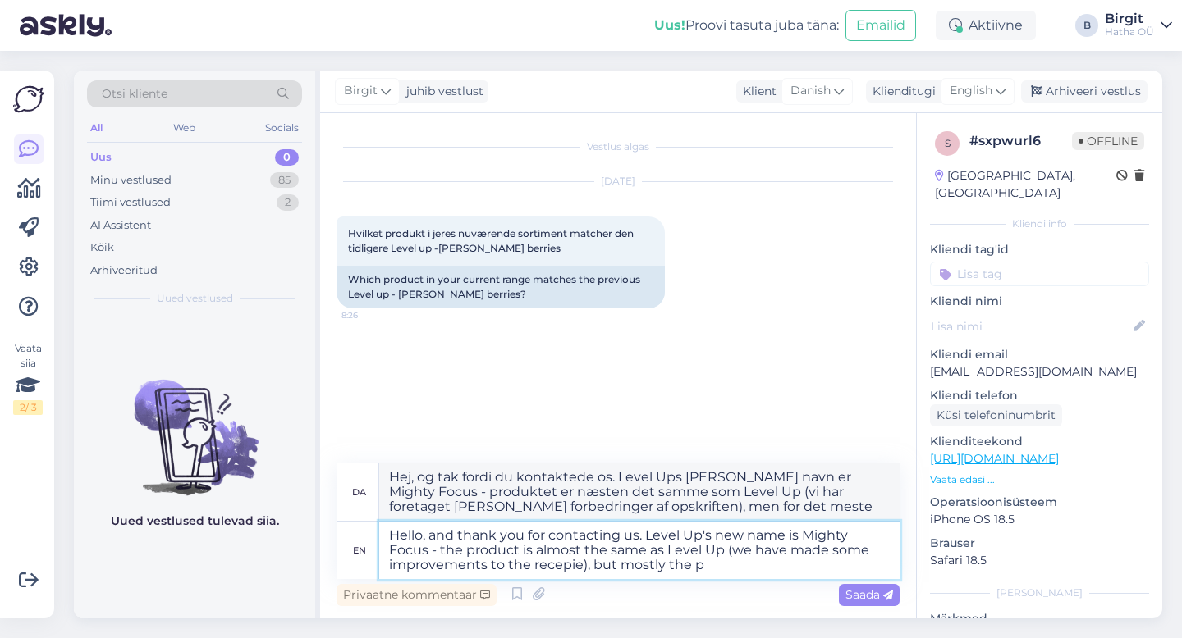
type textarea "Hej, og tak fordi du kontaktede os. Level Ups [PERSON_NAME] navn er Mighty Focu…"
type textarea "Hello, and thank you for contacting us. Level Up's new name is Mighty Focus - t…"
type textarea "Hej, og tak fordi du kontaktede os. Level Ups [PERSON_NAME] navn er Mighty Focu…"
type textarea "Hello, and thank you for contacting us. Level Up's new name is Mighty Focus - t…"
type textarea "Hej, og tak fordi du kontaktede os. Level Ups [PERSON_NAME] navn er Mighty Focu…"
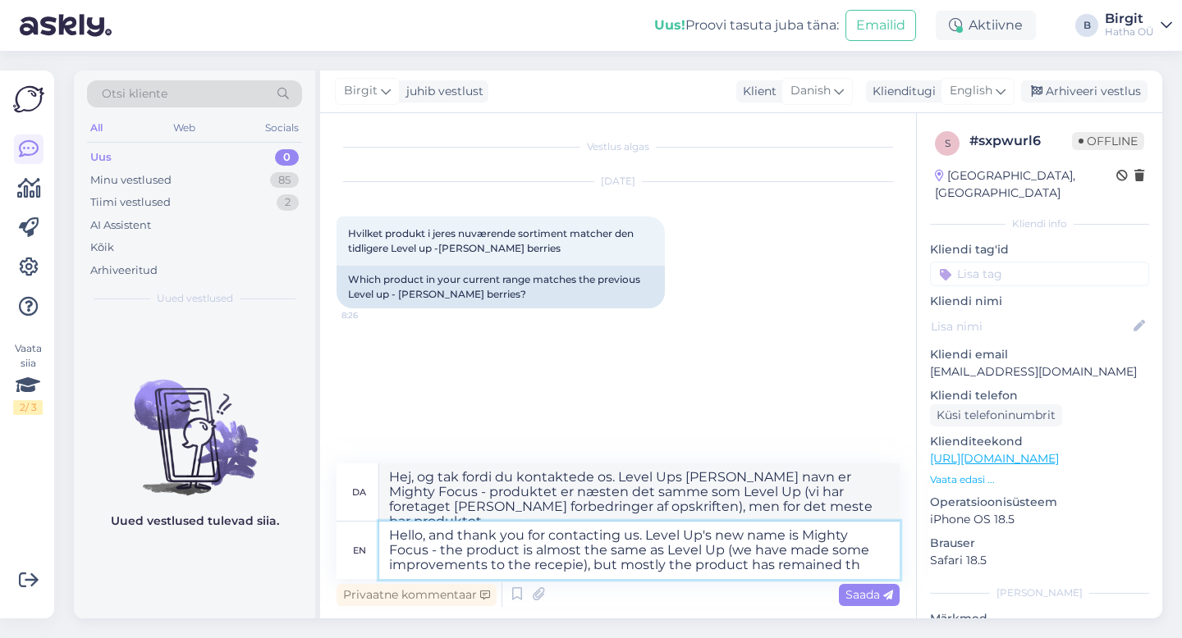
type textarea "Hello, and thank you for contacting us. Level Up's new name is Mighty Focus - t…"
type textarea "Hej, og tak fordi du kontaktede os. Level Ups [PERSON_NAME] navn er Mighty Focu…"
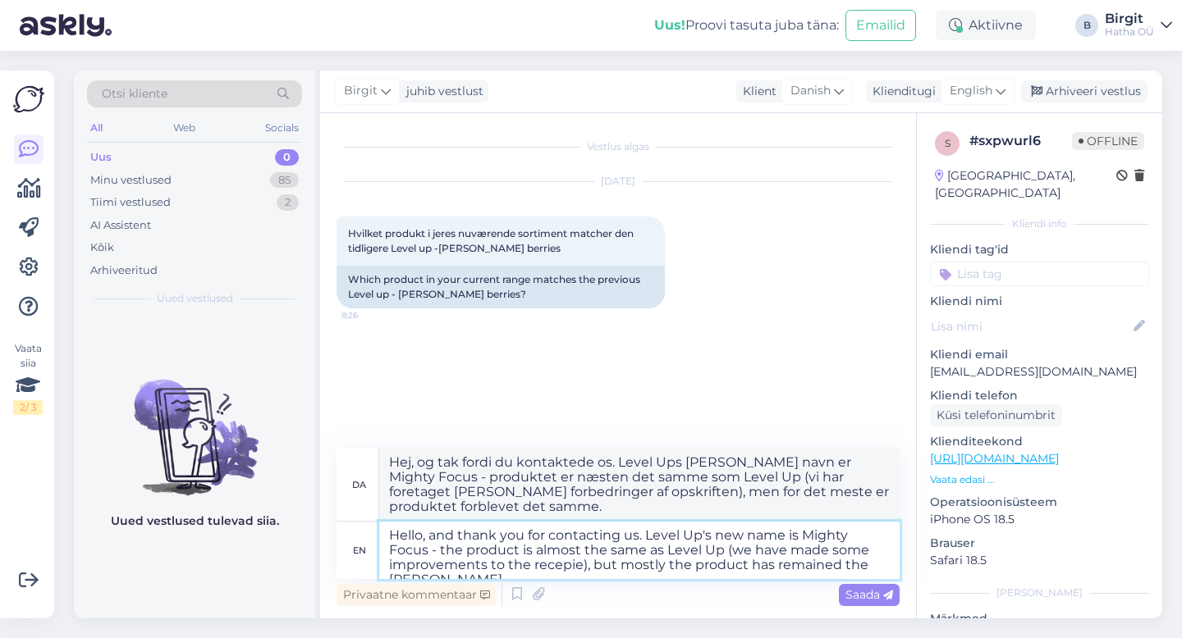
type textarea "Hello, and thank you for contacting us. Level Up's new name is Mighty Focus - t…"
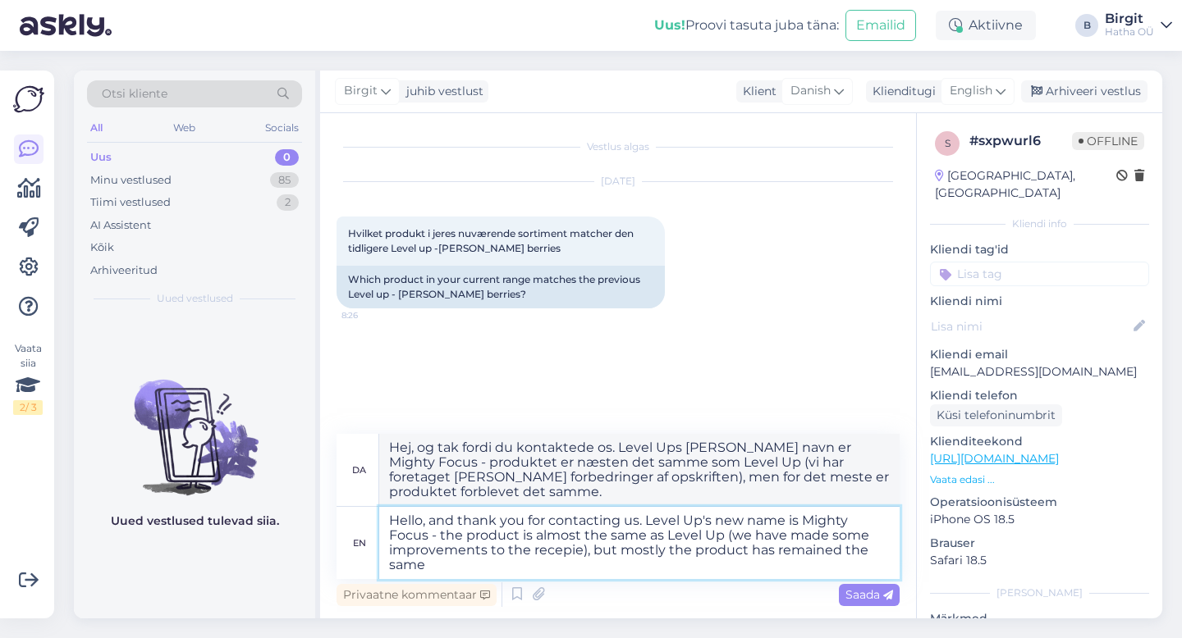
type textarea "Hej, og tak fordi du kontaktede os. Level Ups [PERSON_NAME] navn er Mighty Focu…"
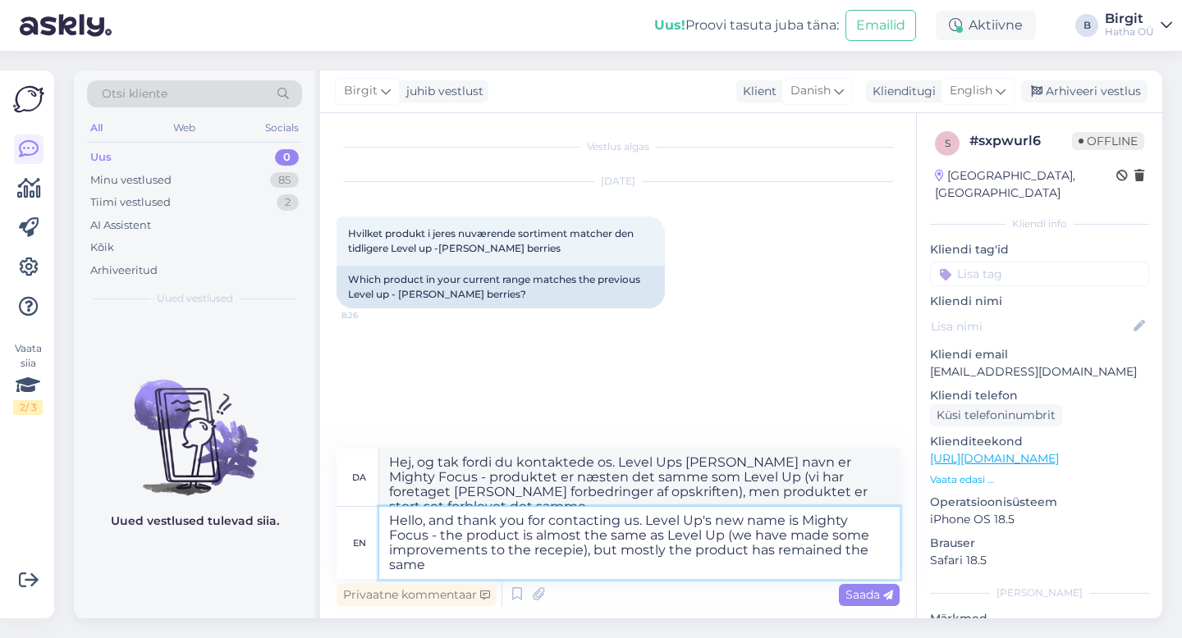
click at [890, 518] on textarea "Hello, and thank you for contacting us. Level Up's new name is Mighty Focus - t…" at bounding box center [639, 543] width 520 height 72
type textarea "Hello, and thank you for contacting us. Level Up's new name is Mighty Focus. - …"
type textarea "Hej, og tak fordi du kontaktede os. Level Ups [PERSON_NAME] navn er Mighty Focu…"
type textarea "Hello, and thank you for contacting us. Level Up's new name is Mighty Focus. Th…"
type textarea "Hej, og tak fordi du kontaktede os. Level Ups [PERSON_NAME] navn er Mighty Focu…"
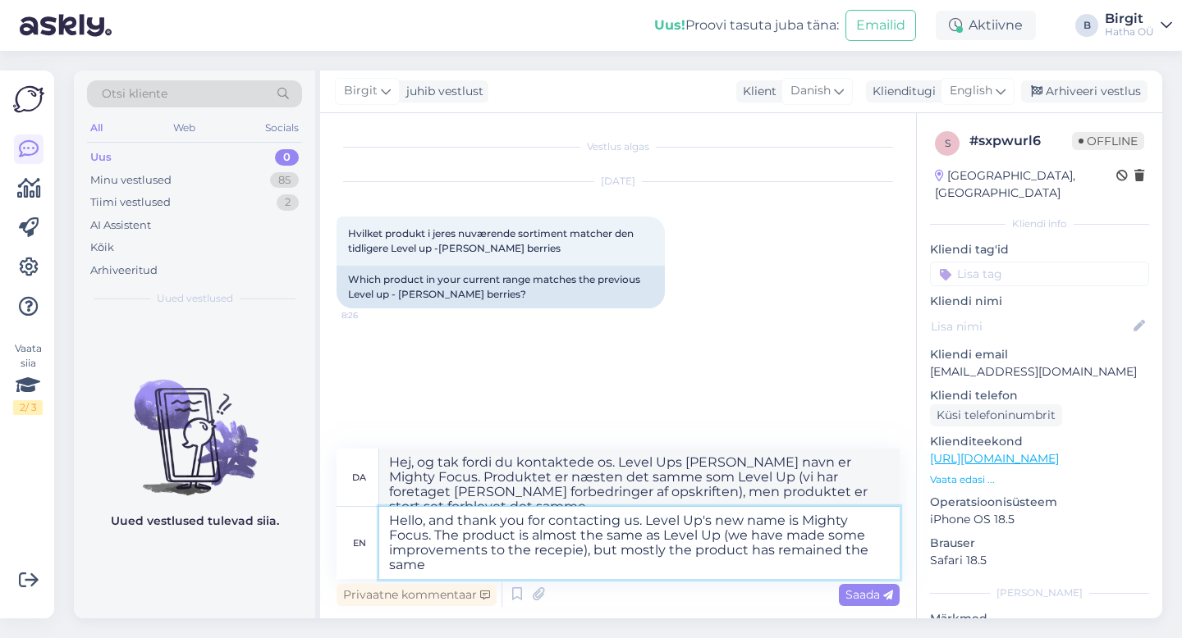
drag, startPoint x: 666, startPoint y: 551, endPoint x: 744, endPoint y: 552, distance: 77.2
click at [744, 552] on textarea "Hello, and thank you for contacting us. Level Up's new name is Mighty Focus. Th…" at bounding box center [639, 543] width 520 height 72
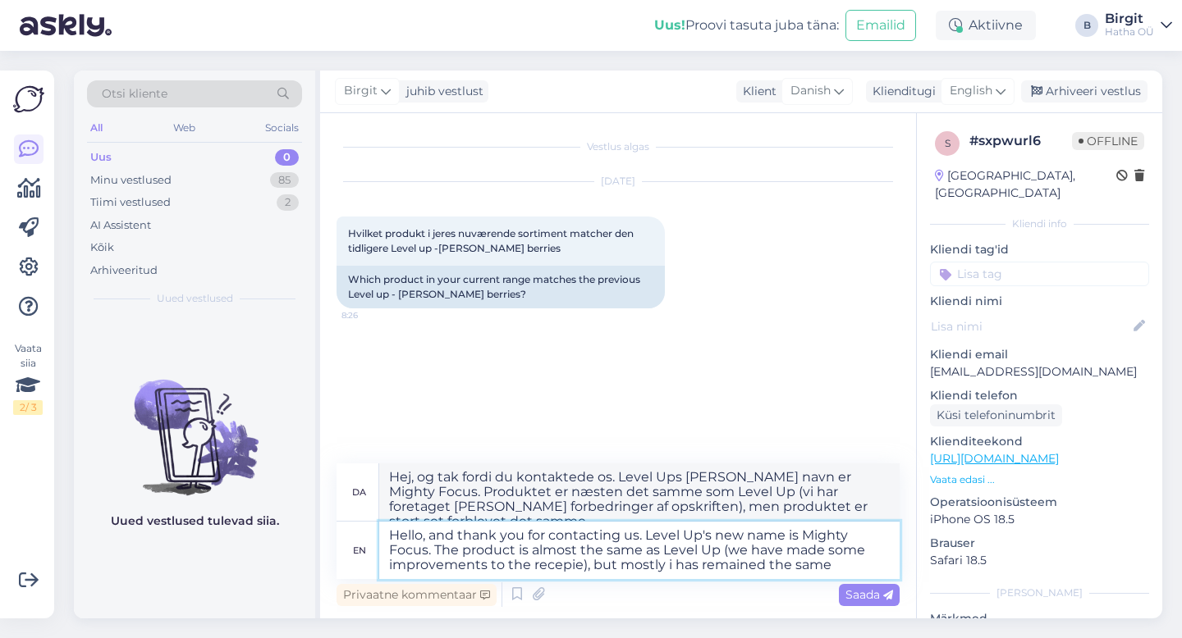
type textarea "Hello, and thank you for contacting us. Level Up's new name is Mighty Focus. Th…"
type textarea "Hej, og tak fordi du kontaktede os. Level Ups [PERSON_NAME] navn er Mighty Focu…"
click at [827, 560] on textarea "Hello, and thank you for contacting us. Level Up's new name is Mighty Focus. Th…" at bounding box center [639, 550] width 520 height 57
click at [840, 562] on textarea "Hello, and thank you for contacting us. Level Up's new name is Mighty Focus. Th…" at bounding box center [639, 550] width 520 height 57
type textarea "Hello, and thank you for contacting us. Level Up's new name is Mighty Focus. Th…"
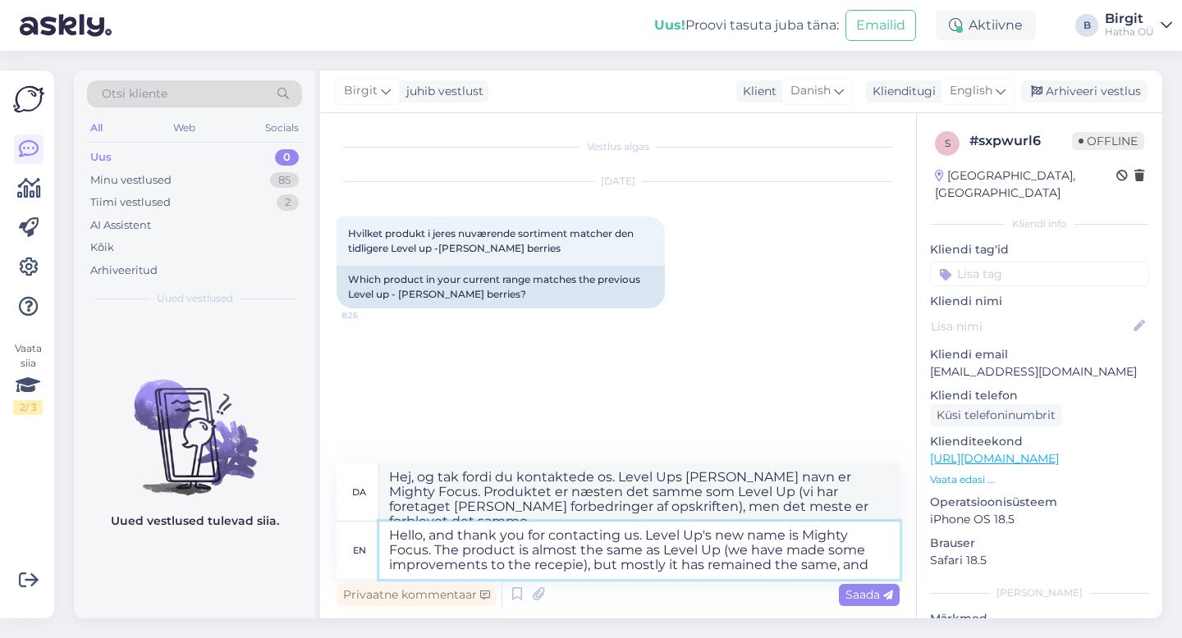
type textarea "Hej, og tak fordi du kontaktede os. Level Ups [PERSON_NAME] navn er Mighty Focu…"
type textarea "Hello, and thank you for contacting us. Level Up's new name is Mighty Focus. Th…"
type textarea "Hej, og tak fordi du kontaktede os. Level Ups [PERSON_NAME] navn er Mighty Focu…"
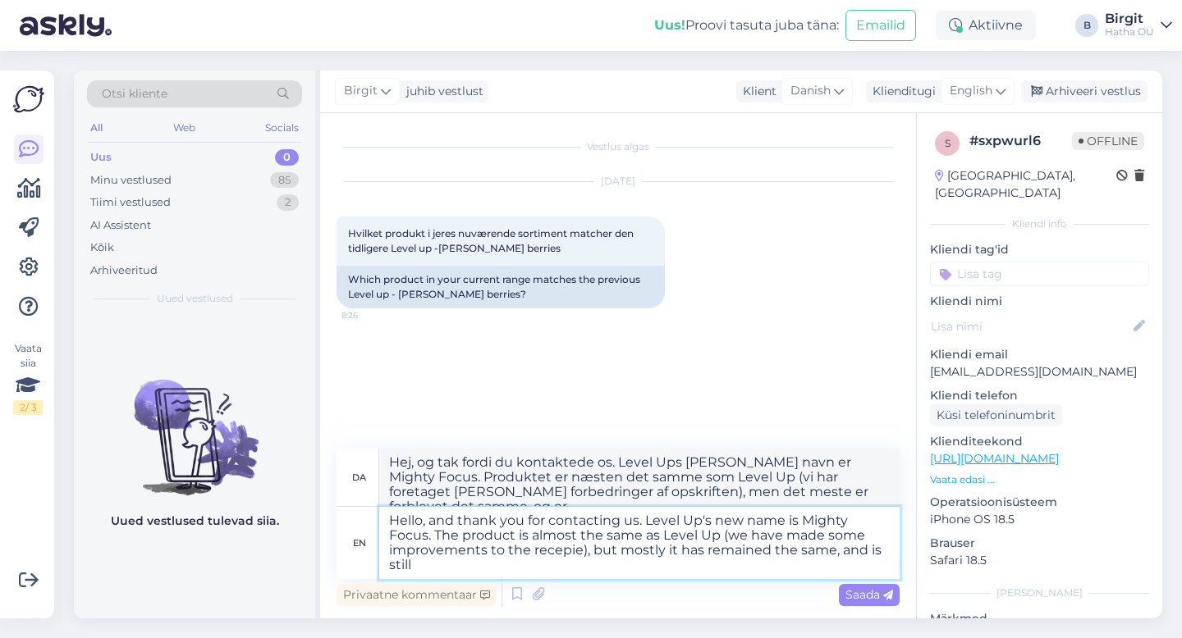
type textarea "Hello, and thank you for contacting us. Level Up's new name is Mighty Focus. Th…"
type textarea "Hej, og tak fordi du kontaktede os. Level Ups [PERSON_NAME] navn er Mighty Focu…"
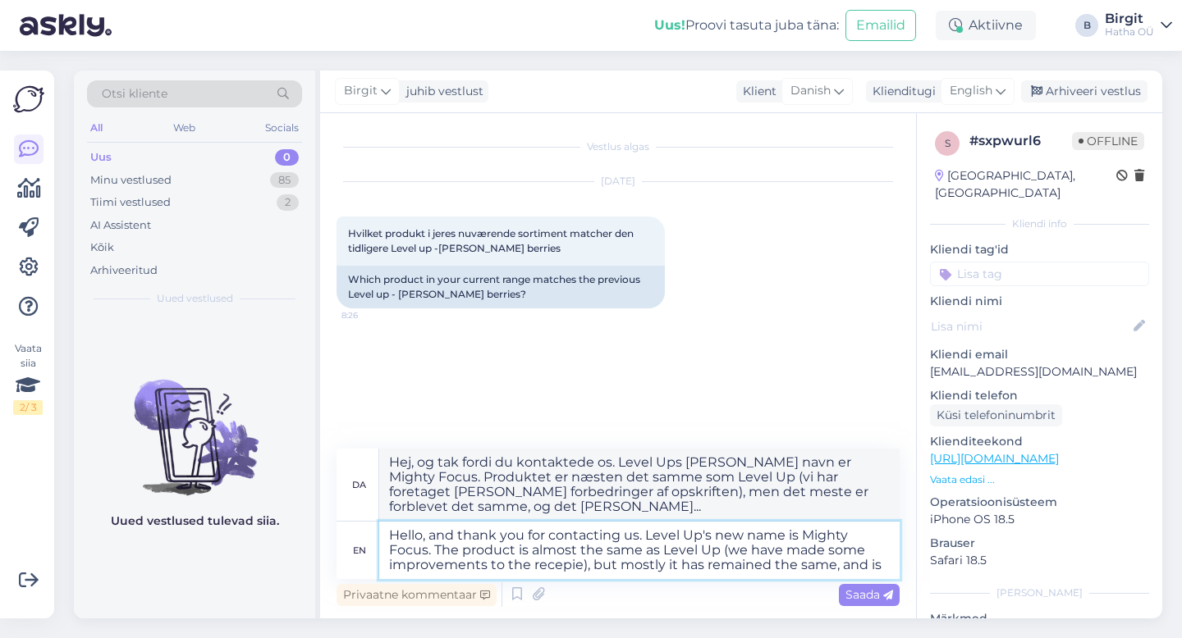
type textarea "Hello, and thank you for contacting us. Level Up's new name is Mighty Focus. Th…"
type textarea "Hej, og tak fordi du kontaktede os. Level Ups [PERSON_NAME] navn er Mighty Focu…"
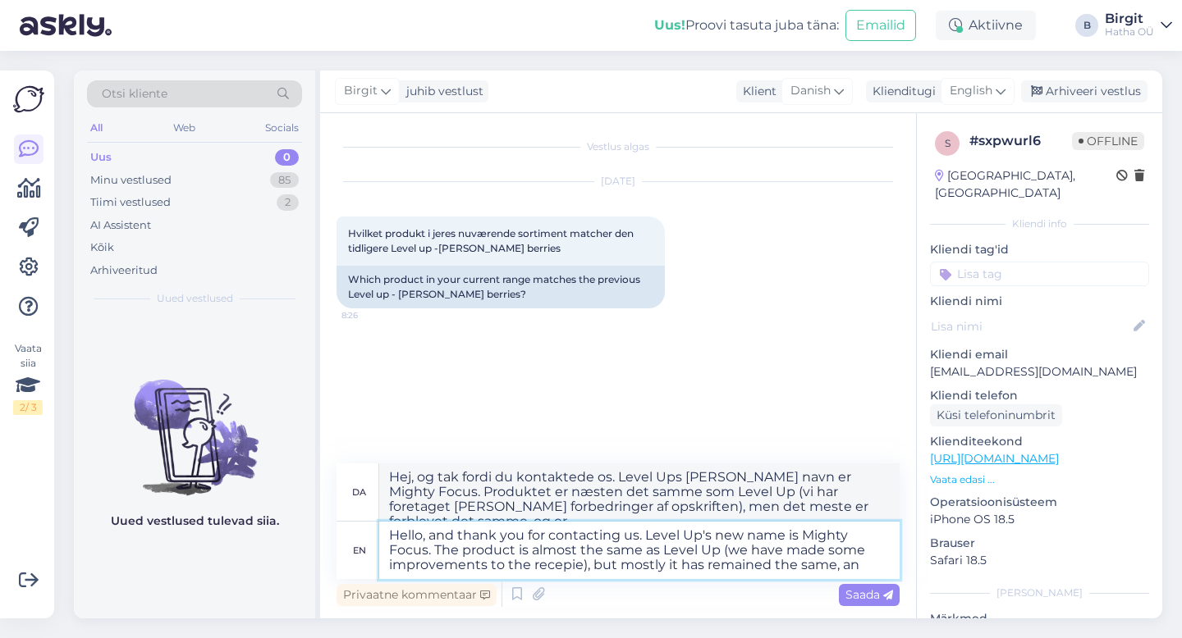
type textarea "Hello, and thank you for contacting us. Level Up's new name is Mighty Focus. Th…"
type textarea "Hej, og tak fordi du kontaktede os. Level Ups [PERSON_NAME] navn er Mighty Focu…"
type textarea "Hello, and thank you for contacting us. Level Up's new name is Mighty Focus. Th…"
type textarea "Hej, og tak fordi du kontaktede os. Level Ups [PERSON_NAME] navn er Mighty Focu…"
type textarea "Hello, and thank you for contacting us. Level Up's new name is Mighty Focus. Th…"
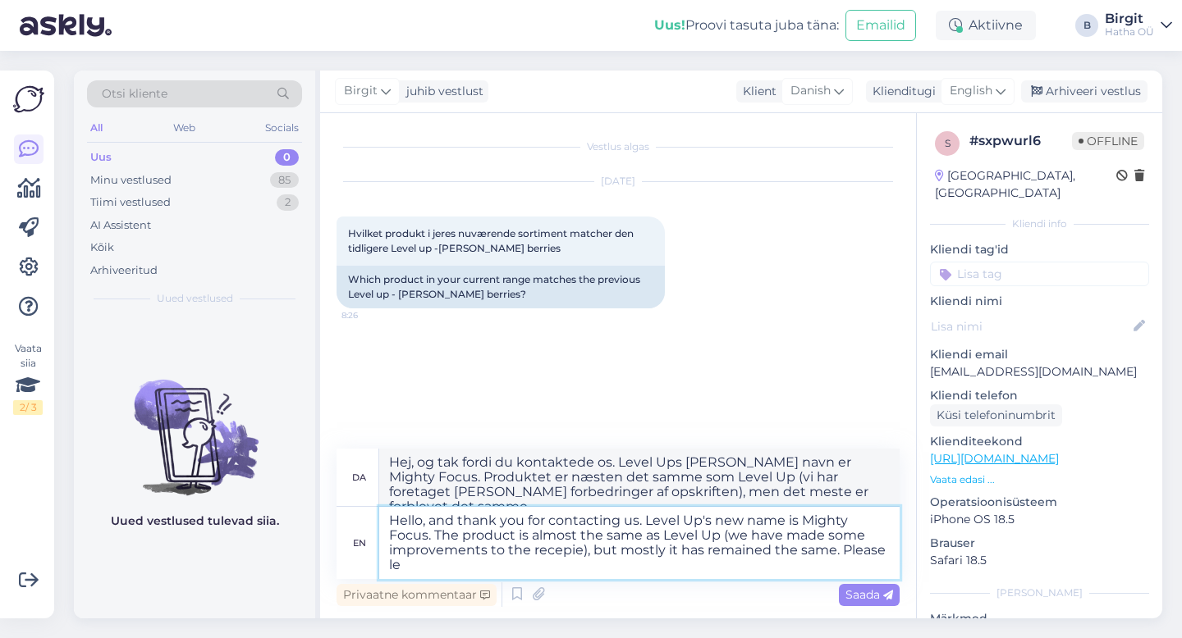
type textarea "Hej, og tak fordi du kontaktede os. Level Ups [PERSON_NAME] navn er Mighty Focu…"
type textarea "Hello, and thank you for contacting us. Level Up's new name is Mighty Focus. Th…"
type textarea "Hej, og tak fordi du kontaktede os. Level Ups [PERSON_NAME] navn er Mighty Focu…"
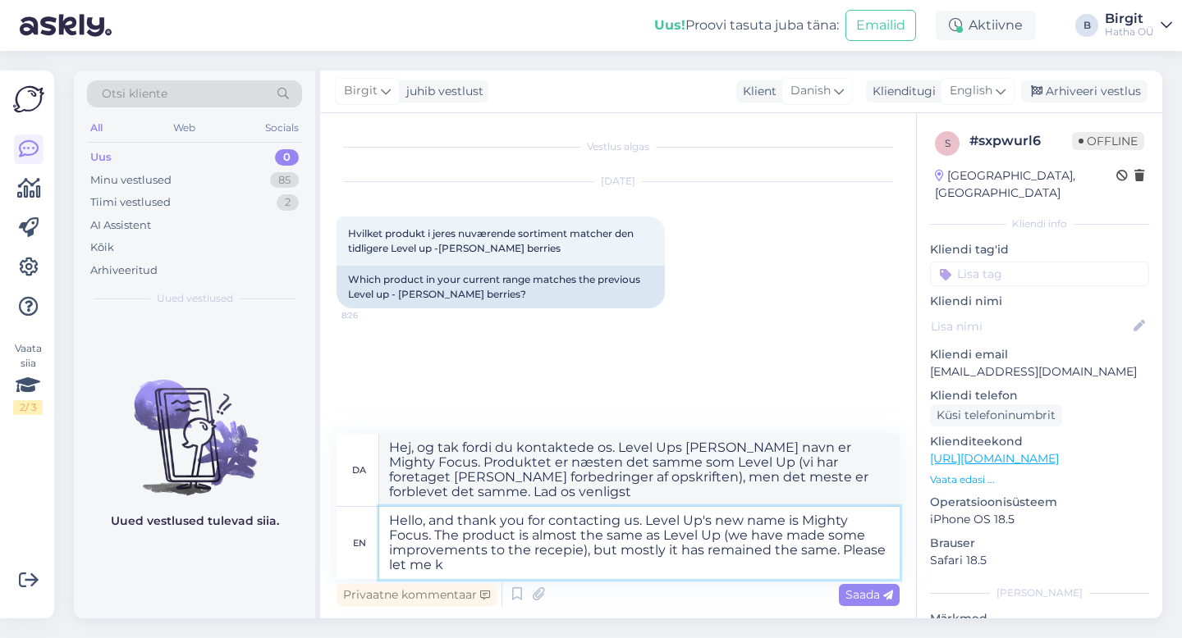
type textarea "Hello, and thank you for contacting us. Level Up's new name is Mighty Focus. Th…"
type textarea "Hej, og tak fordi du kontaktede os. Level Ups [PERSON_NAME] navn er Mighty Focu…"
type textarea "Hello, and thank you for contacting us. Level Up's new name is Mighty Focus. Th…"
type textarea "Hej, og tak fordi du kontaktede os. Level Ups [PERSON_NAME] navn er Mighty Focu…"
type textarea "Hello, and thank you for contacting us. Level Up's new name is Mighty Focus. Th…"
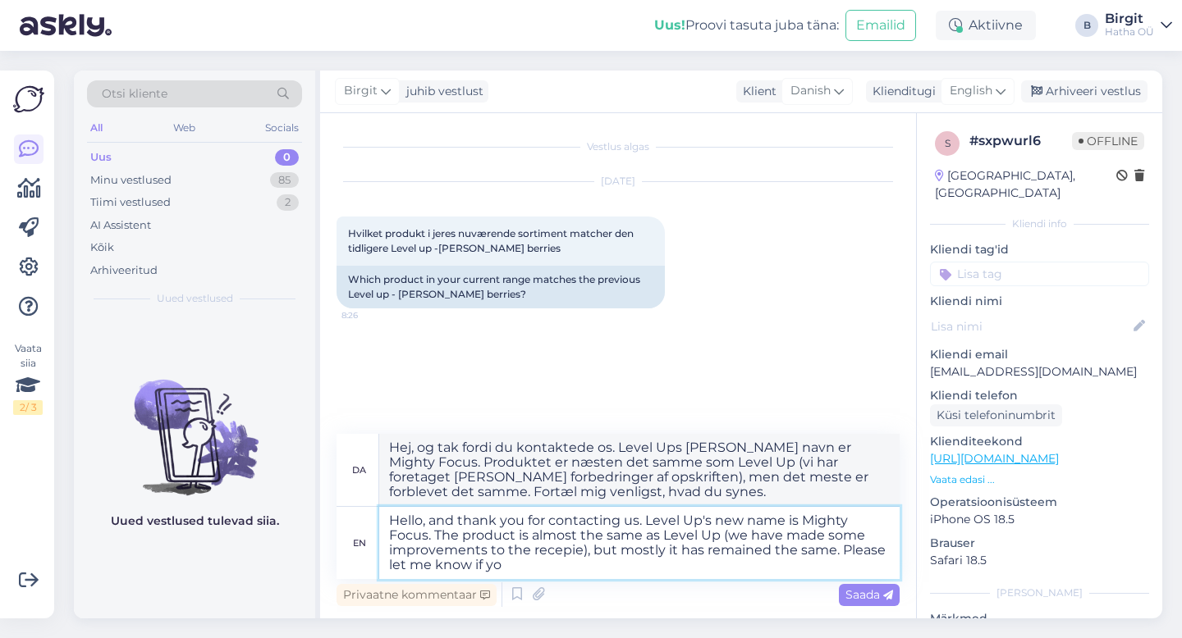
type textarea "Hej, og tak fordi du kontaktede os. Level Ups [PERSON_NAME] navn er Mighty Focu…"
type textarea "Hello, and thank you for contacting us. Level Up's new name is Mighty Focus. Th…"
type textarea "Hej, og tak fordi du kontaktede os. Level Ups [PERSON_NAME] navn er Mighty Focu…"
type textarea "Hello, and thank you for contacting us. Level Up's new name is Mighty Focus. Th…"
type textarea "Hej, og tak fordi du kontaktede os. Level Ups [PERSON_NAME] navn er Mighty Focu…"
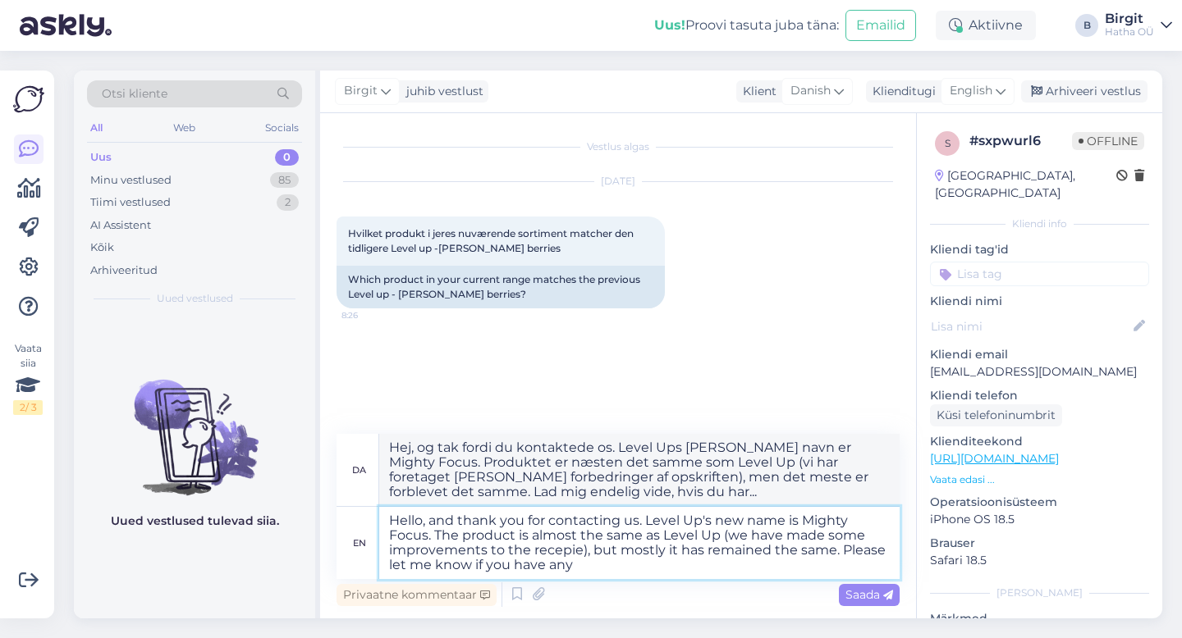
type textarea "Hello, and thank you for contacting us. Level Up's new name is Mighty Focus. Th…"
type textarea "Hej, og tak fordi du kontaktede os. Level Ups [PERSON_NAME] navn er Mighty Focu…"
type textarea "Hello, and thank you for contacting us. Level Up's new name is Mighty Focus. Th…"
type textarea "Hej, og tak fordi du kontaktede os. Level Ups [PERSON_NAME] navn er Mighty Focu…"
type textarea "Hello, and thank you for contacting us. Level Up's new name is Mighty Focus. Th…"
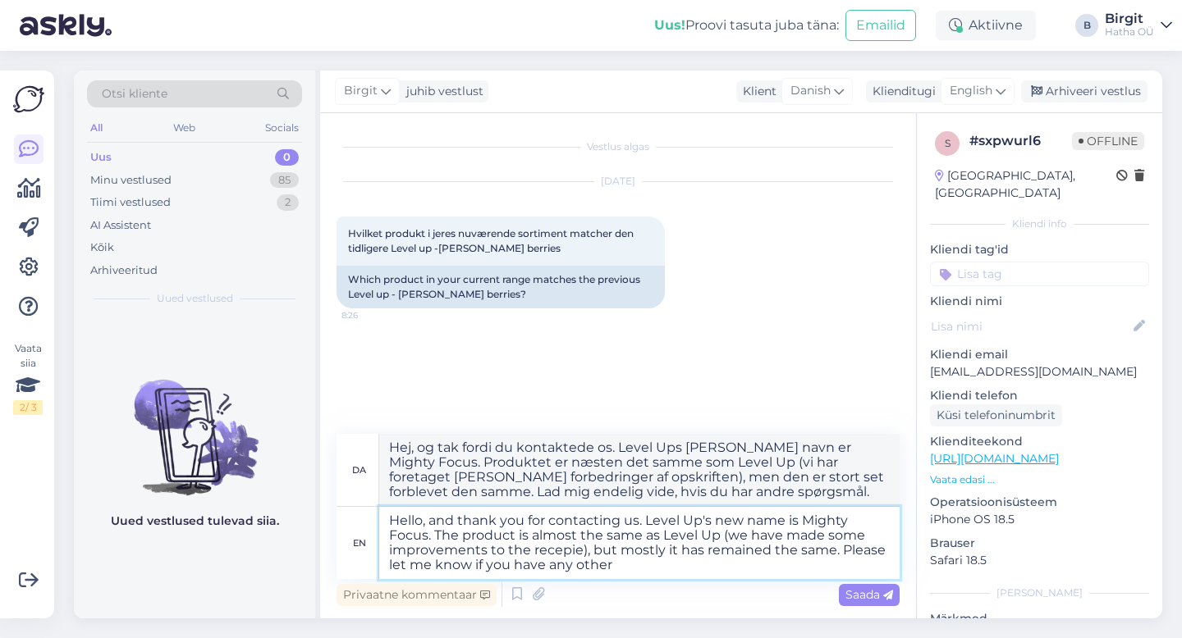
type textarea "Hej, og tak fordi du kontaktede os. Level Ups [PERSON_NAME] navn er Mighty Focu…"
type textarea "Hello, and thank you for contacting us. Level Up's new name is Mighty Focus. Th…"
type textarea "Hej, og tak fordi du kontaktede os. Level Ups [PERSON_NAME] navn er Mighty Focu…"
type textarea "Hello, and thank you for contacting us. Level Up's new name is Mighty Focus. Th…"
type textarea "Hej, og tak fordi du kontaktede os. Level Ups [PERSON_NAME] navn er Mighty Focu…"
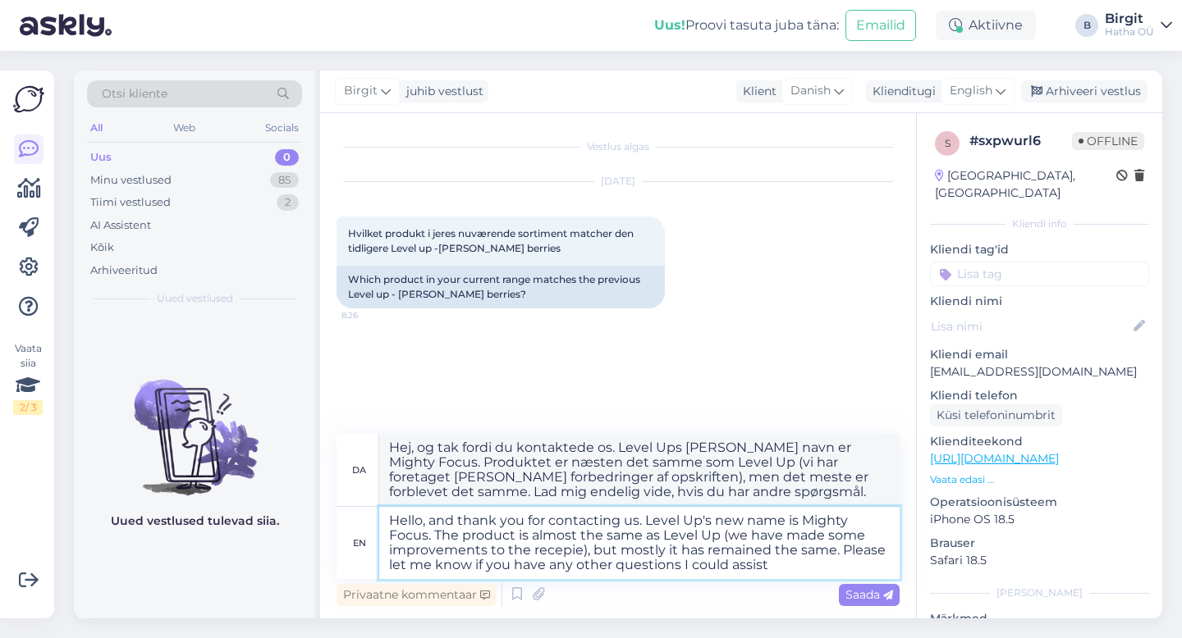
type textarea "Hello, and thank you for contacting us. Level Up's new name is Mighty Focus. Th…"
type textarea "Hej, og tak fordi du kontaktede os. Level Ups [PERSON_NAME] navn er Mighty Focu…"
type textarea "Hello, and thank you for contacting us. Level Up's new name is Mighty Focus. Th…"
type textarea "Hej, og tak fordi du kontaktede os. Level Ups [PERSON_NAME] navn er Mighty Focu…"
type textarea "Hello, and thank you for contacting us. Level Up's new name is Mighty Focus. Th…"
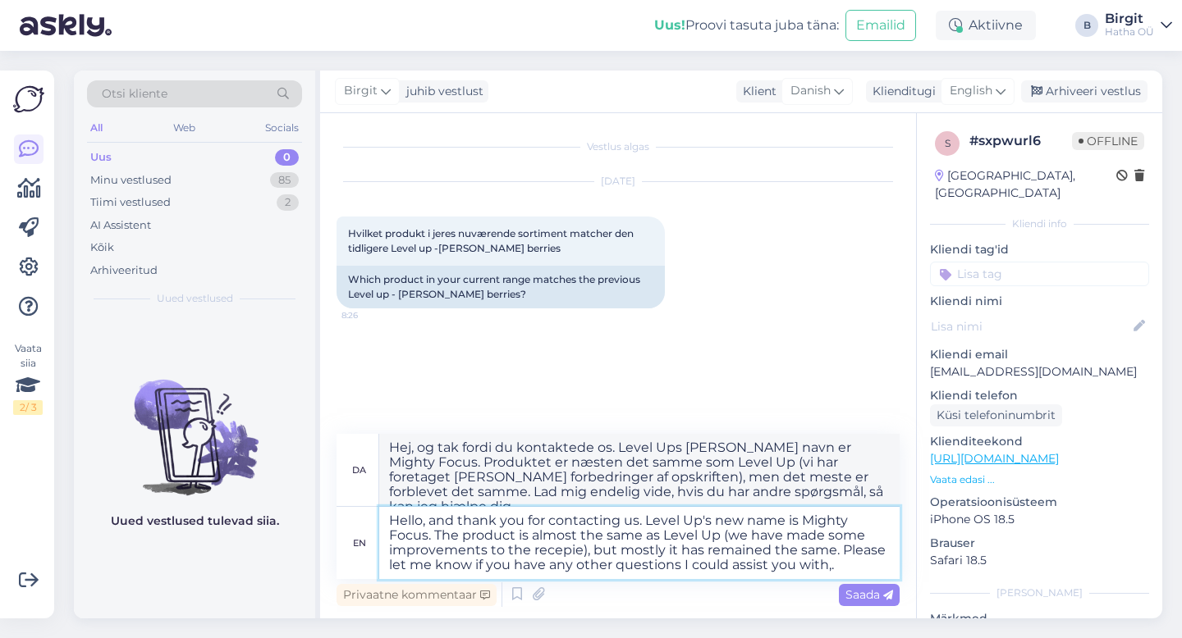
type textarea "Hej, og tak fordi du kontaktede os. Level Ups [PERSON_NAME] navn er Mighty Focu…"
type textarea "Hello, and thank you for contacting us. Level Up's new name is Mighty Focus. Th…"
type textarea "Hej, og tak fordi du kontaktede os. Level Ups [PERSON_NAME] navn er Mighty Focu…"
type textarea "Hello, and thank you for contacting us. Level Up's new name is Mighty Focus. Th…"
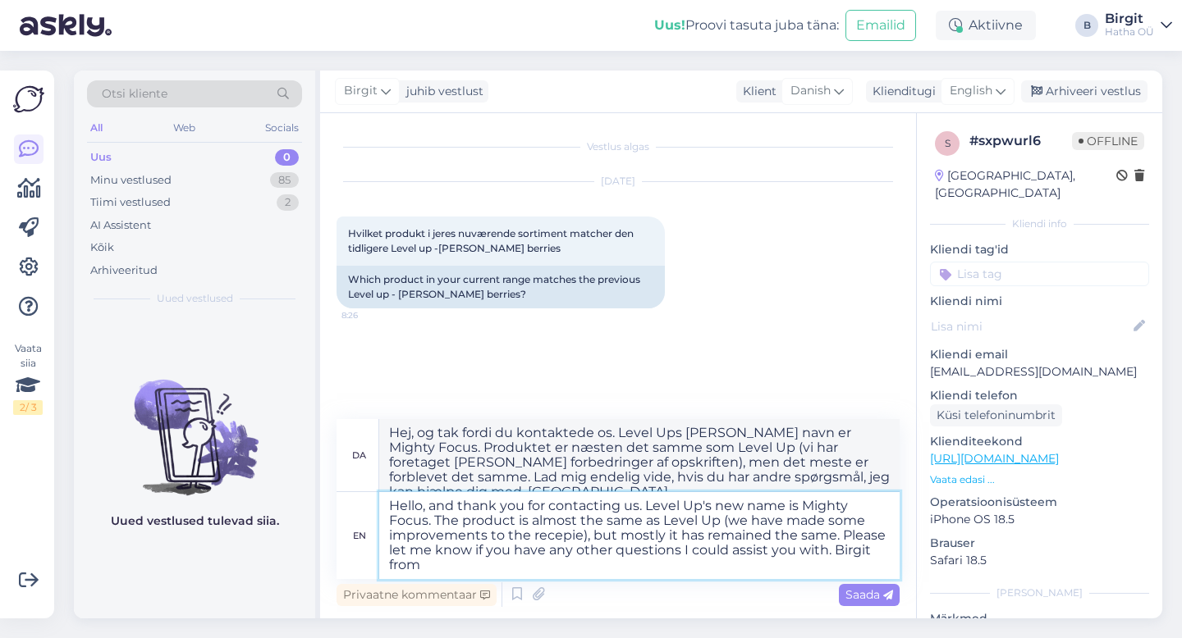
type textarea "Hej, og tak fordi du kontaktede os. Level Ups [PERSON_NAME] navn er Mighty Focu…"
type textarea "Hello, and thank you for contacting us. Level Up's new name is Mighty Focus. Th…"
type textarea "Hej, og tak fordi du kontaktede os. Level Ups [PERSON_NAME] navn er Mighty Focu…"
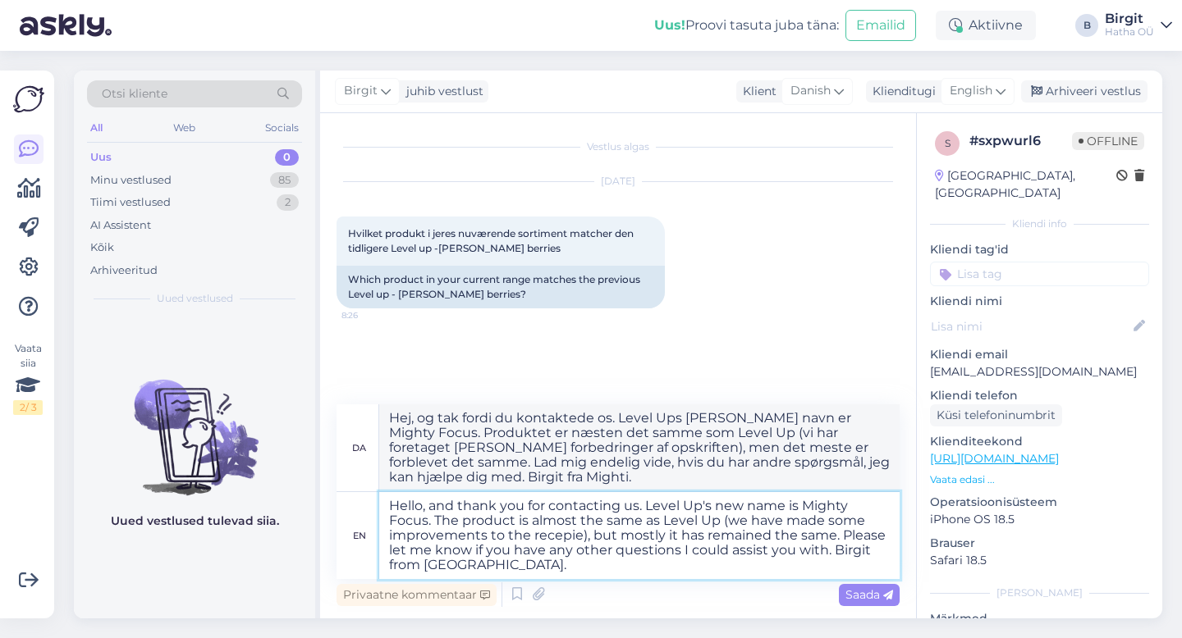
click at [554, 530] on textarea "Hello, and thank you for contacting us. Level Up's new name is Mighty Focus. Th…" at bounding box center [639, 535] width 520 height 87
click at [575, 539] on textarea "Hello, and thank you for contacting us. Level Up's new name is Mighty Focus. Th…" at bounding box center [639, 535] width 520 height 87
type textarea "Hello, and thank you for contacting us. Level Up's new name is Mighty Focus. Th…"
type textarea "Hej, og tak fordi du kontaktede os. Level Ups [PERSON_NAME] navn er Mighty Focu…"
type textarea "Hello, and thank you for contacting us. Level Up's new name is Mighty Focus. Th…"
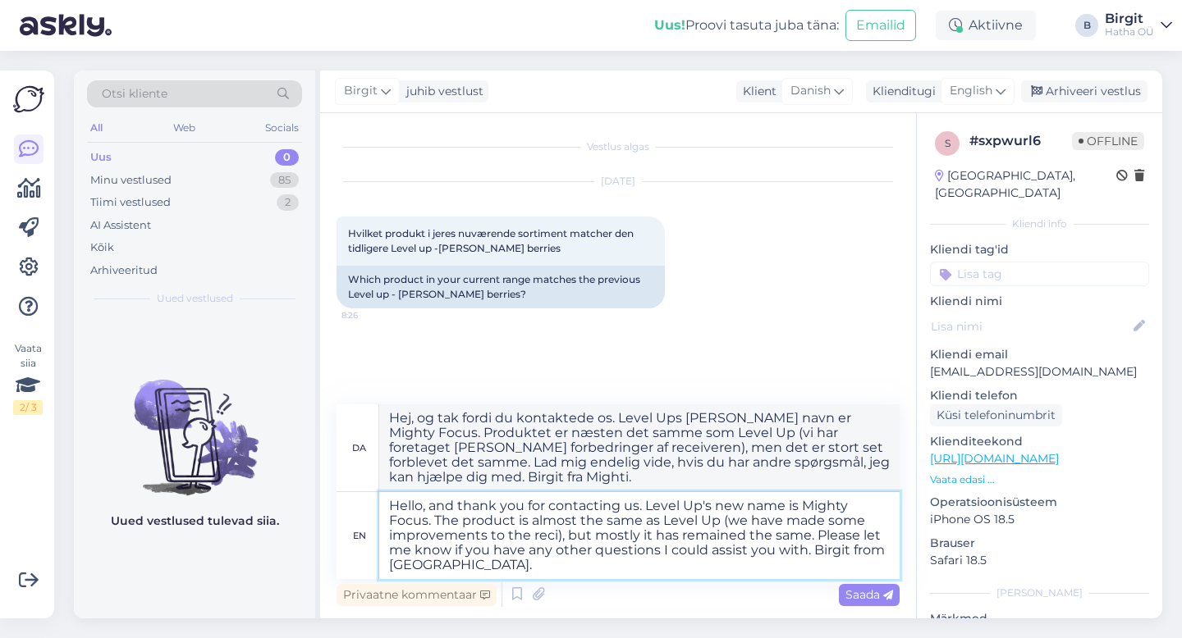
type textarea "Hej, og tak fordi du kontaktede os. Level Ups [PERSON_NAME] navn er Mighty Focu…"
type textarea "Hello, and thank you for contacting us. Level Up's new name is Mighty Focus. Th…"
type textarea "Hej, og tak fordi du kontaktede os. Level Ups [PERSON_NAME] navn er Mighty Focu…"
click at [602, 565] on textarea "Hello, and thank you for contacting us. Level Up's new name is Mighty Focus. Th…" at bounding box center [639, 535] width 520 height 87
type textarea "Hello, and thank you for contacting us. Level Up's new name is Mighty Focus. Th…"
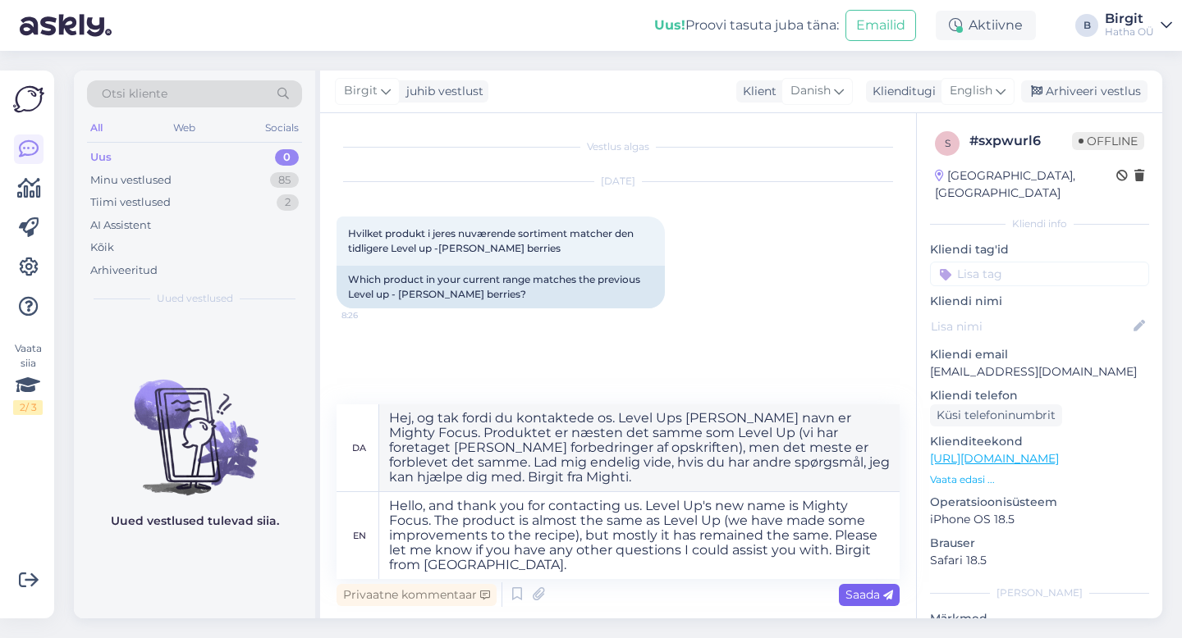
click at [859, 593] on span "Saada" at bounding box center [869, 595] width 48 height 15
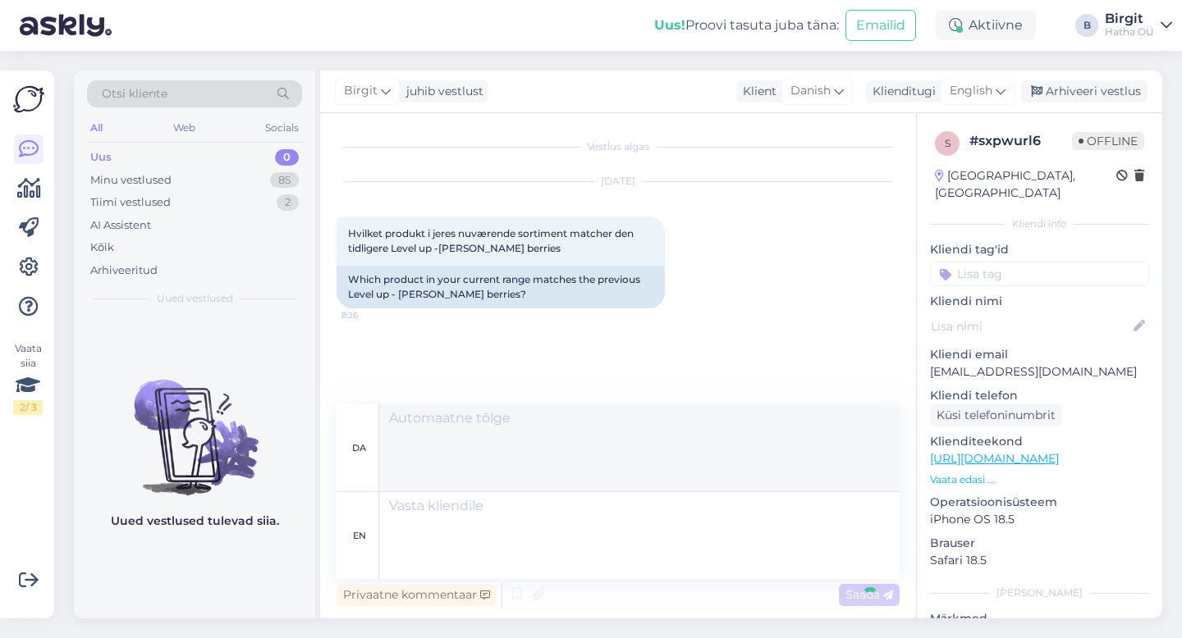
scroll to position [65, 0]
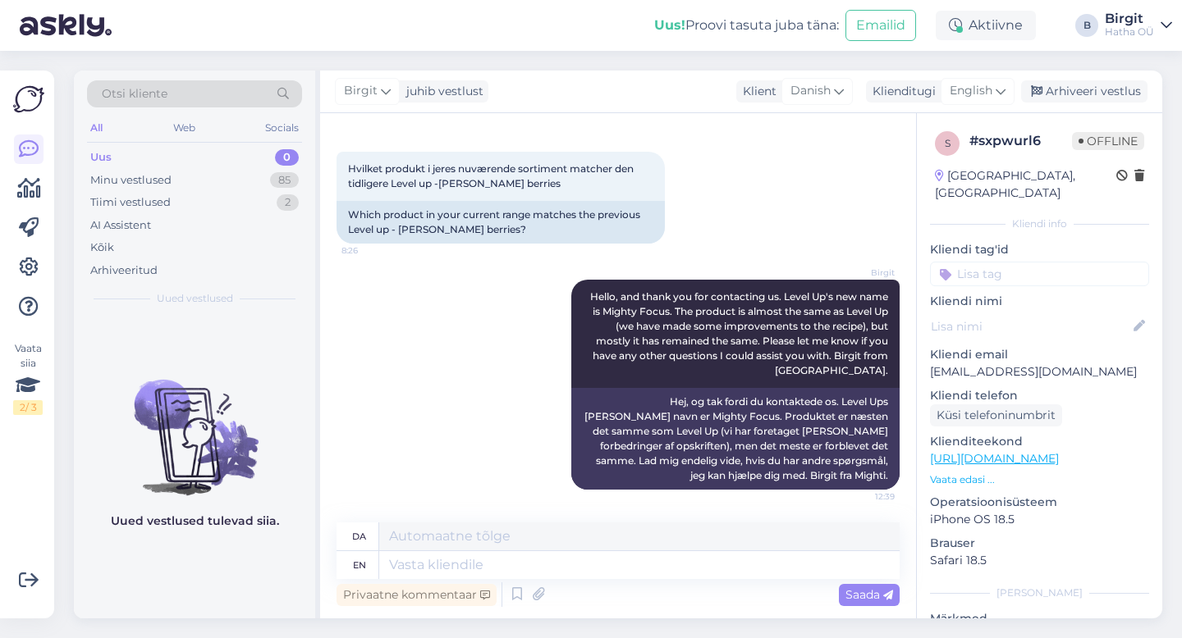
click at [1009, 262] on input at bounding box center [1039, 274] width 219 height 25
type input "t"
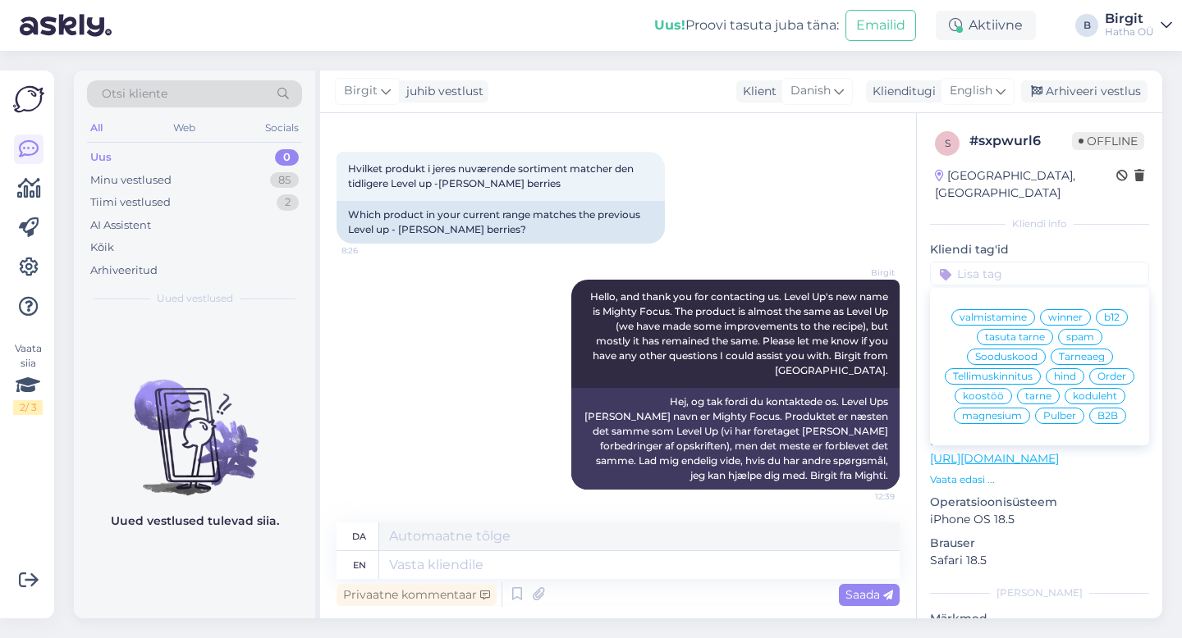
click at [1059, 411] on span "Pulber" at bounding box center [1059, 416] width 33 height 10
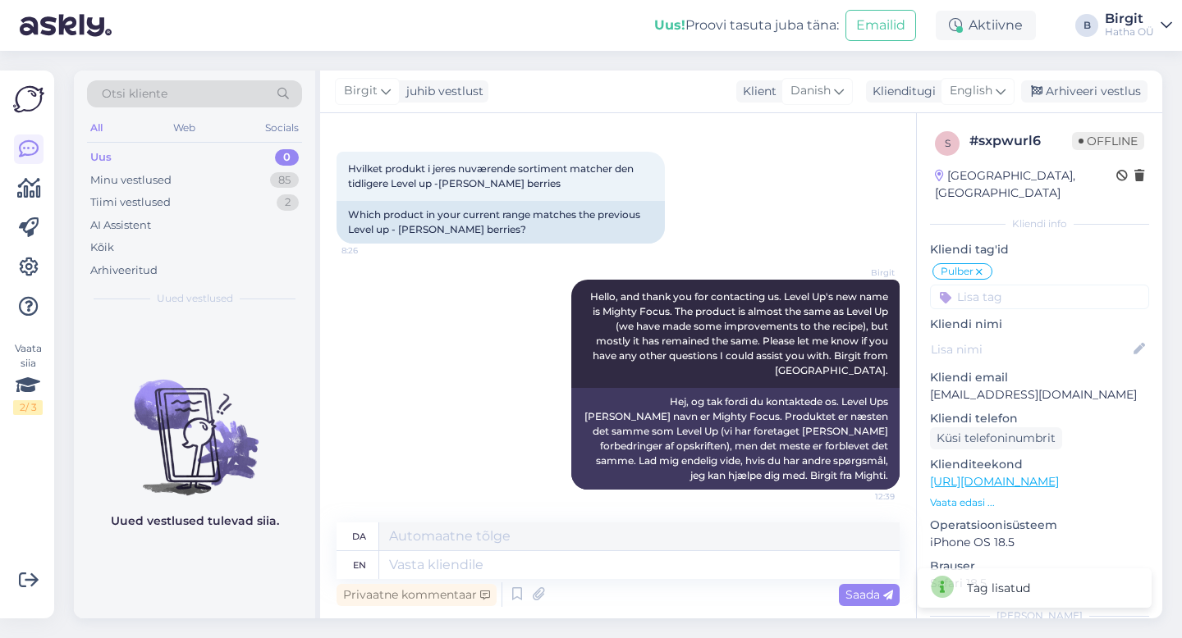
click at [1062, 285] on input at bounding box center [1039, 297] width 219 height 25
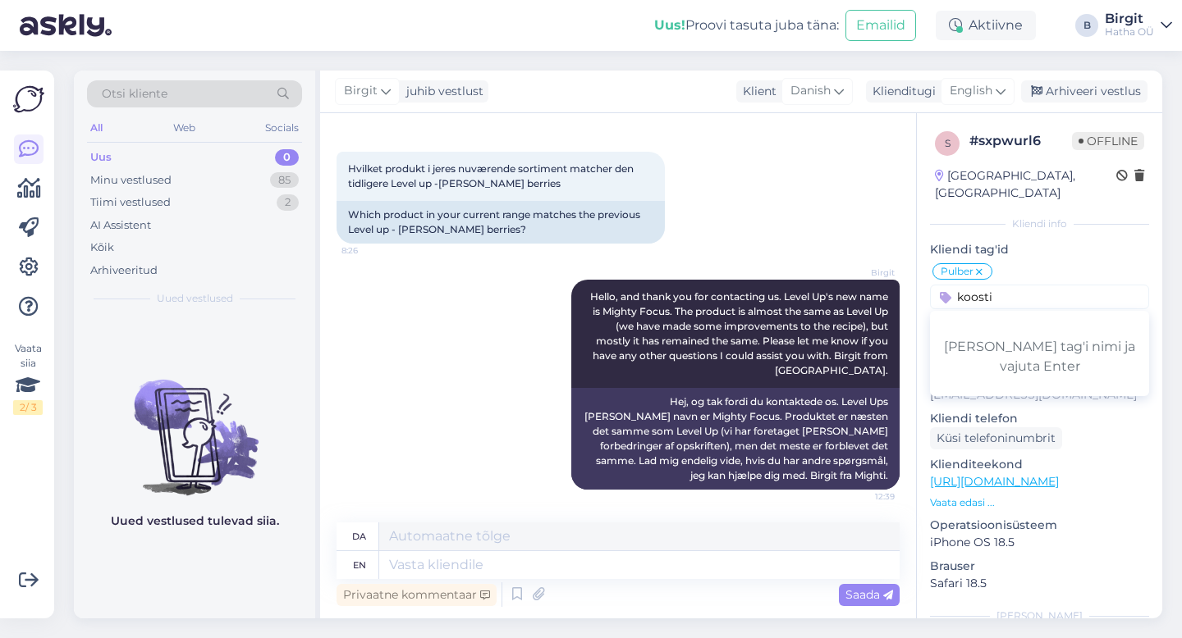
type input "koostis"
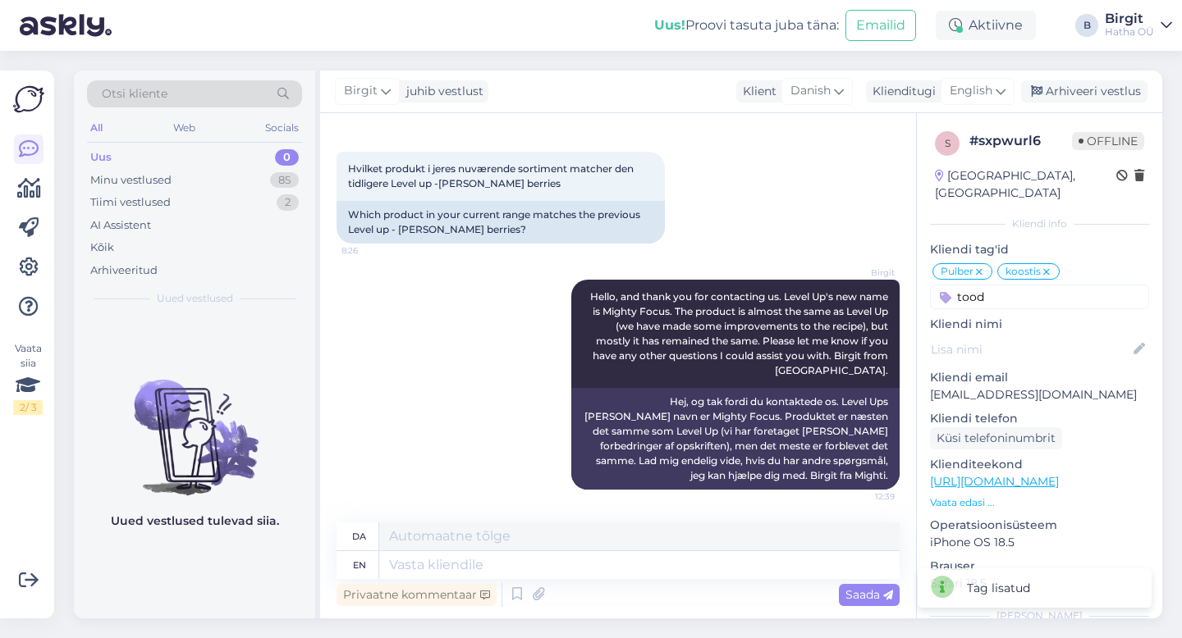
type input "toode"
click at [170, 176] on div "Minu vestlused" at bounding box center [130, 180] width 81 height 16
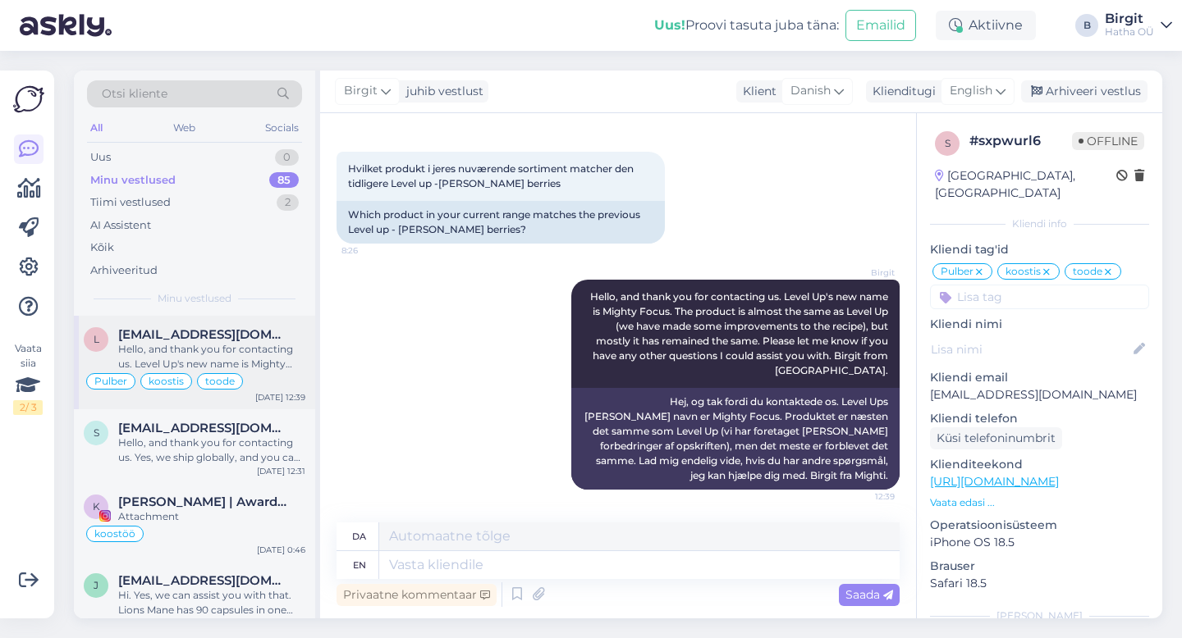
click at [230, 356] on div "Hello, and thank you for contacting us. Level Up's new name is Mighty Focus. Th…" at bounding box center [211, 357] width 187 height 30
click at [197, 428] on span "[EMAIL_ADDRESS][DOMAIN_NAME]" at bounding box center [203, 428] width 171 height 15
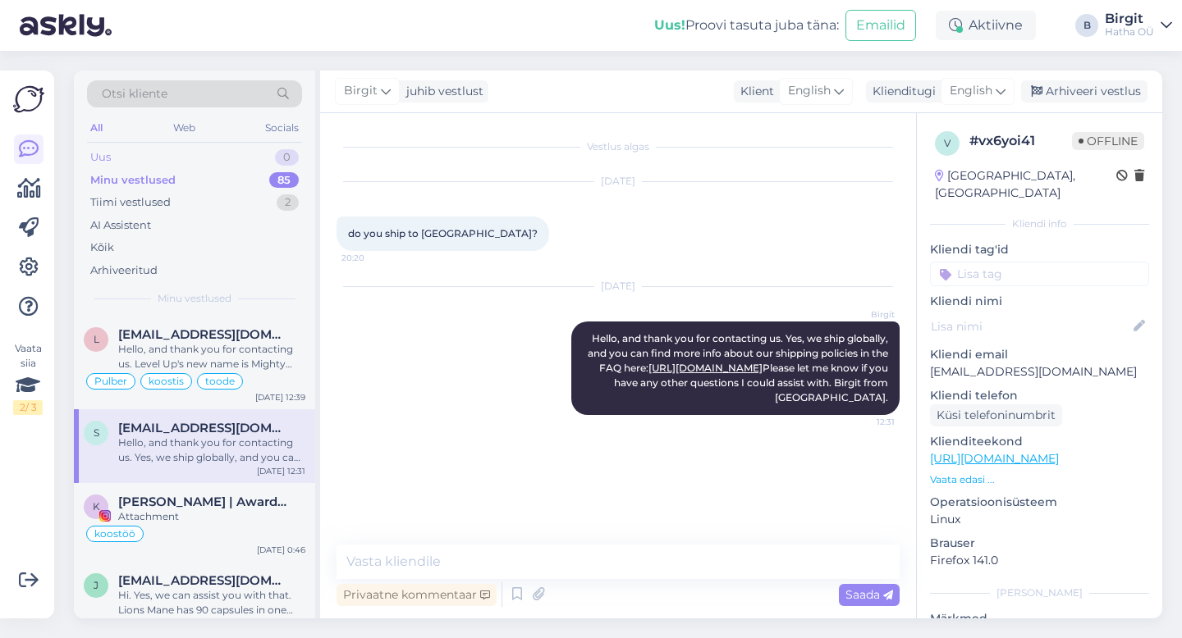
click at [191, 162] on div "Uus 0" at bounding box center [194, 157] width 215 height 23
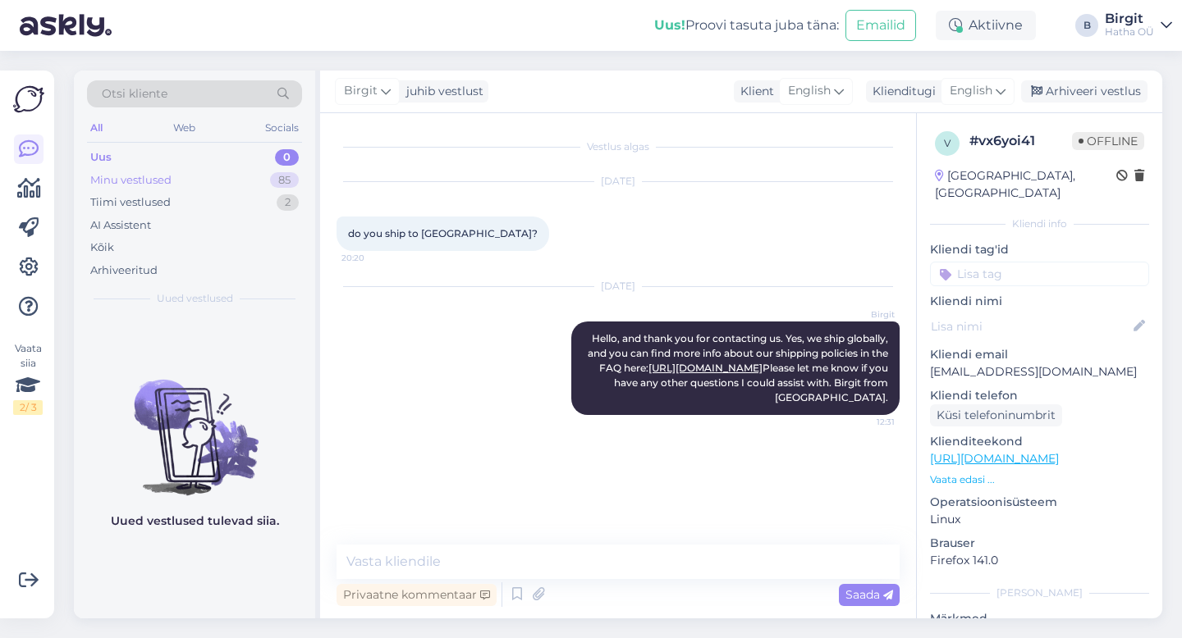
click at [121, 180] on div "Minu vestlused" at bounding box center [130, 180] width 81 height 16
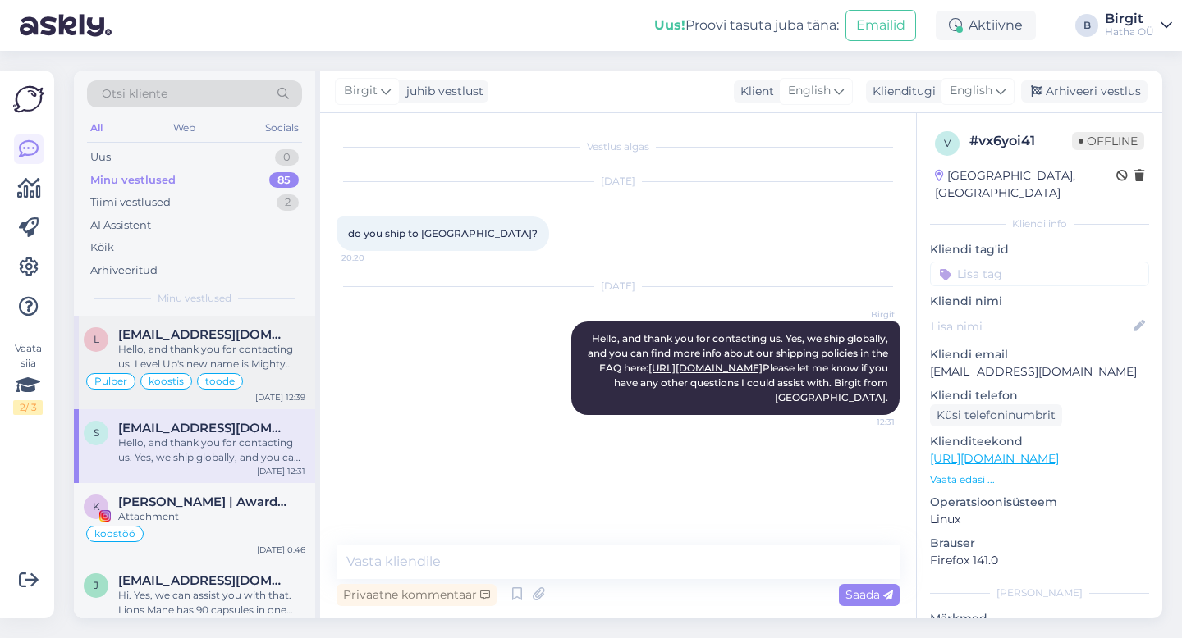
click at [169, 340] on span "[EMAIL_ADDRESS][DOMAIN_NAME]" at bounding box center [203, 334] width 171 height 15
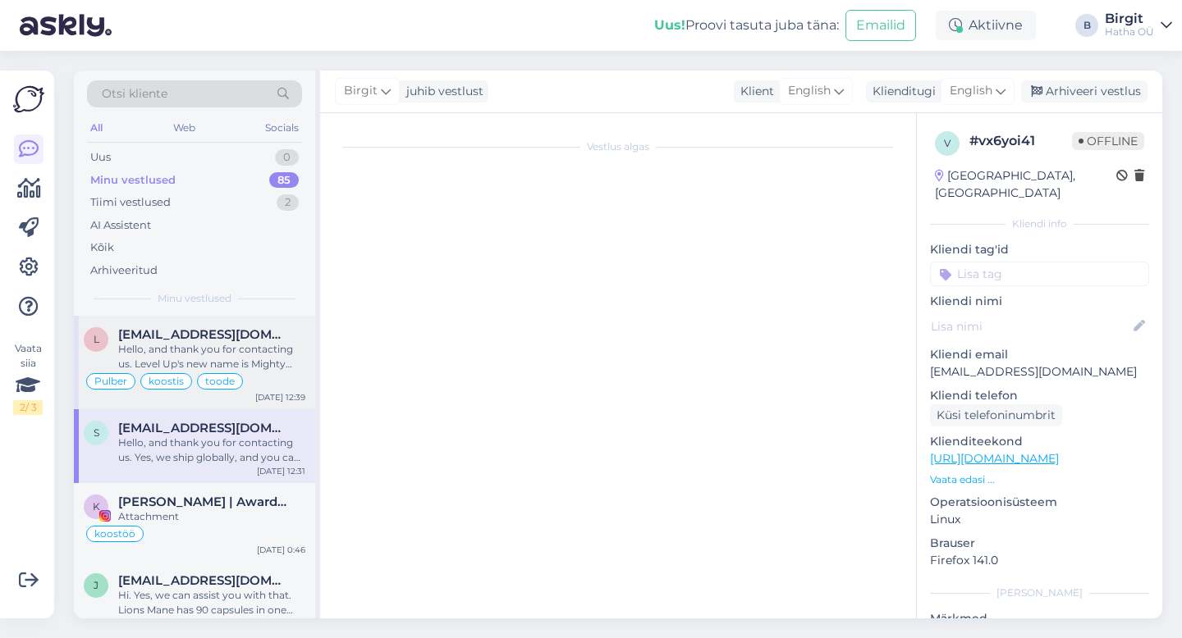
scroll to position [65, 0]
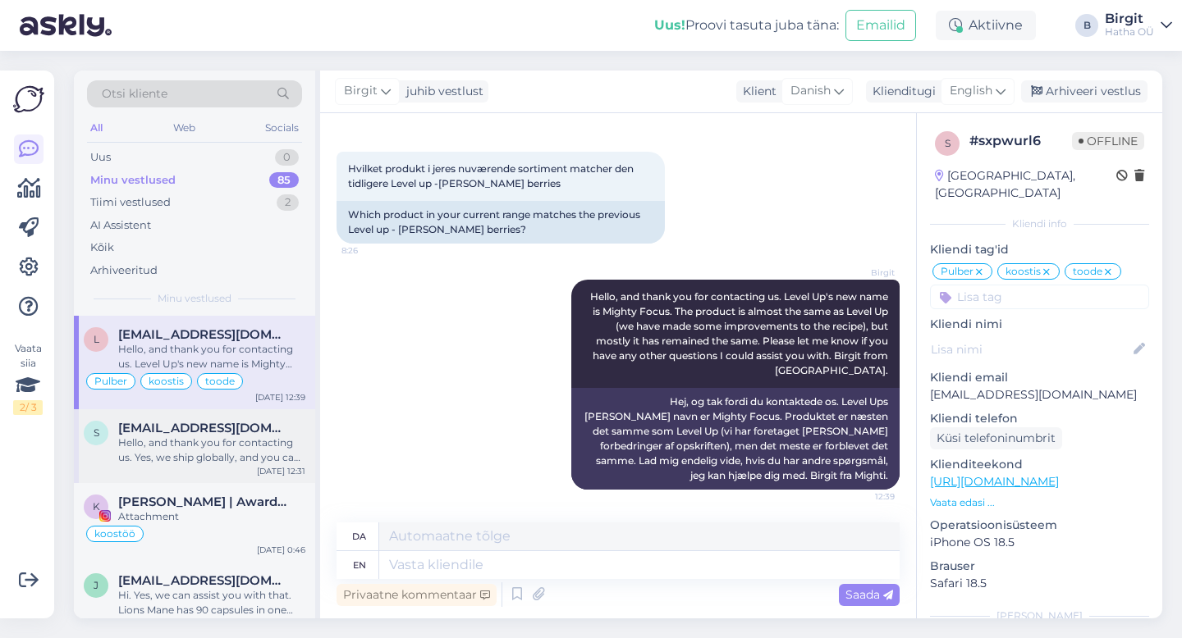
click at [221, 423] on span "[EMAIL_ADDRESS][DOMAIN_NAME]" at bounding box center [203, 428] width 171 height 15
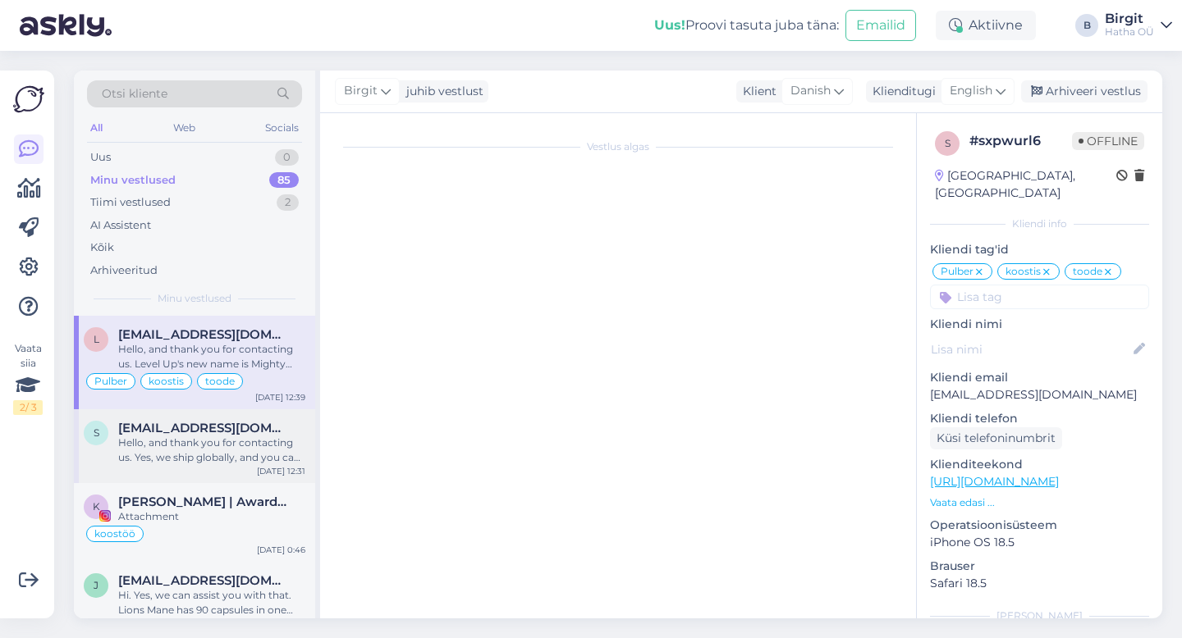
scroll to position [0, 0]
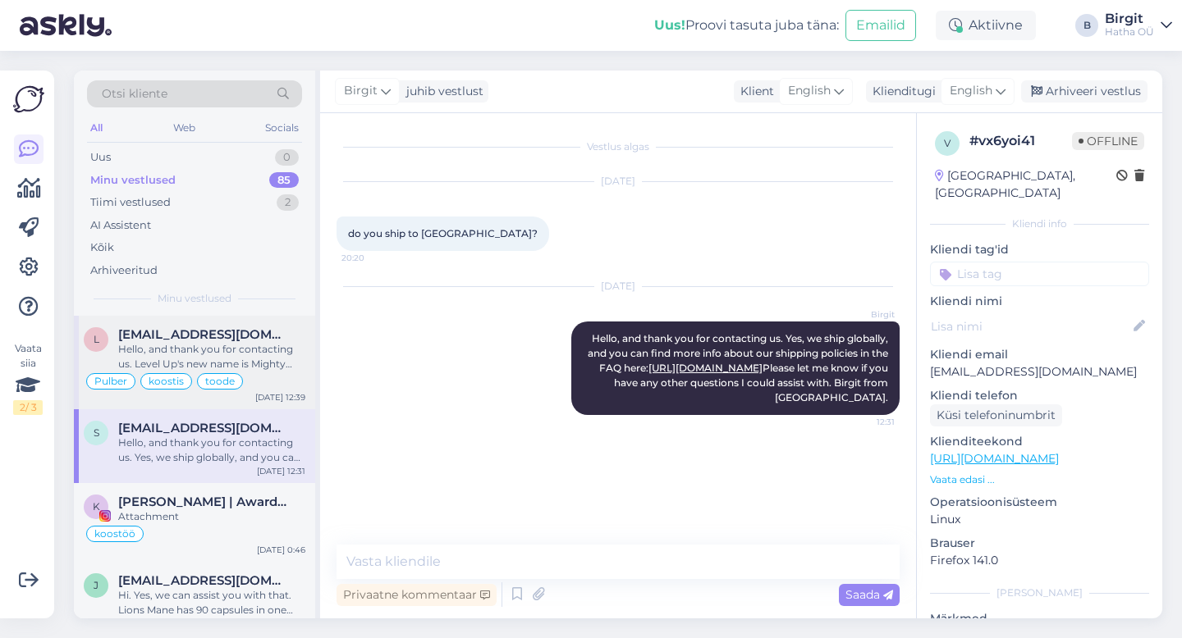
click at [193, 345] on div "Hello, and thank you for contacting us. Level Up's new name is Mighty Focus. Th…" at bounding box center [211, 357] width 187 height 30
